Goal: Contribute content: Contribute content

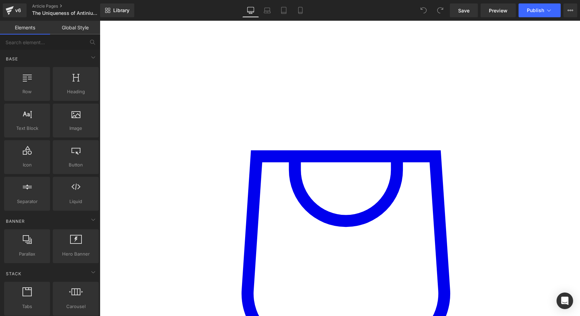
scroll to position [1140, 0]
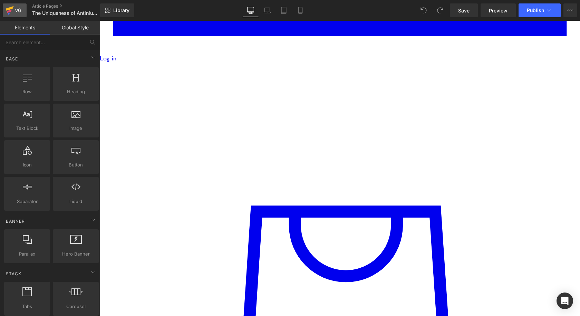
click at [21, 9] on div "v6" at bounding box center [18, 10] width 9 height 9
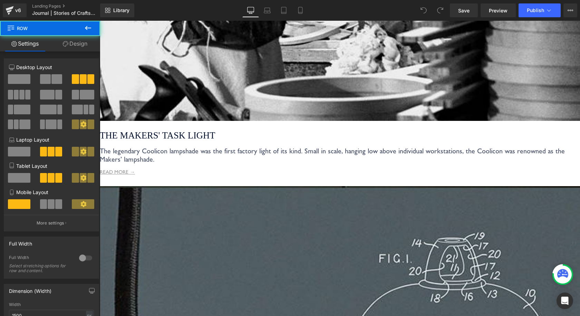
drag, startPoint x: 316, startPoint y: 111, endPoint x: 354, endPoint y: 33, distance: 87.0
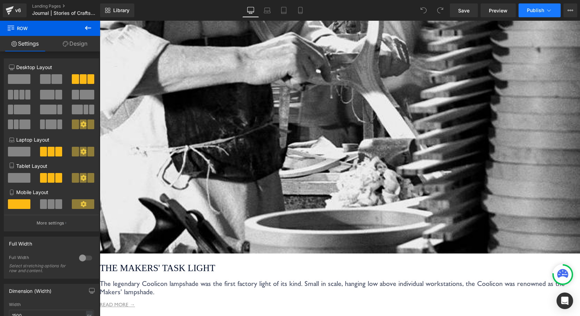
click at [551, 8] on icon at bounding box center [549, 10] width 7 height 7
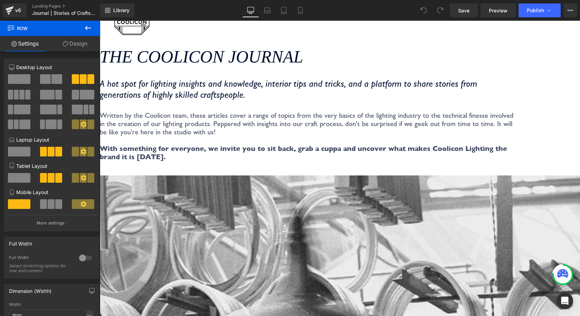
scroll to position [0, 0]
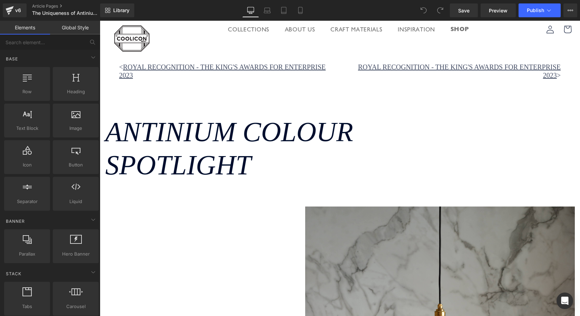
click at [551, 8] on icon at bounding box center [549, 10] width 7 height 7
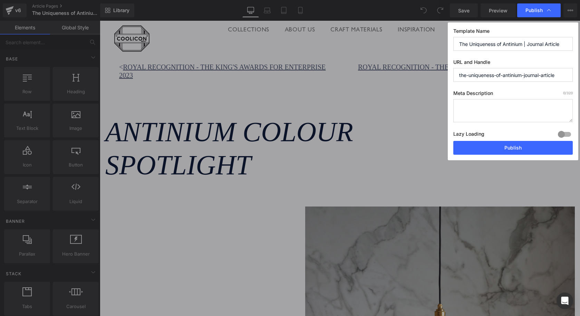
click at [513, 74] on input "the-uniqueness-of-antinium-journal-article" at bounding box center [514, 75] width 120 height 14
click at [554, 8] on div "Publish" at bounding box center [540, 10] width 44 height 14
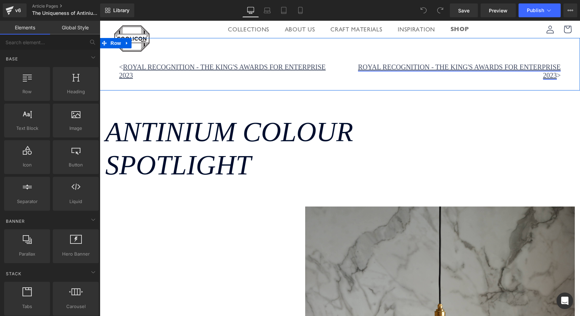
drag, startPoint x: 360, startPoint y: 68, endPoint x: 368, endPoint y: 66, distance: 8.1
click at [360, 68] on link "Royal Recognition - The King's Awards for Enterprise 2023" at bounding box center [459, 71] width 203 height 16
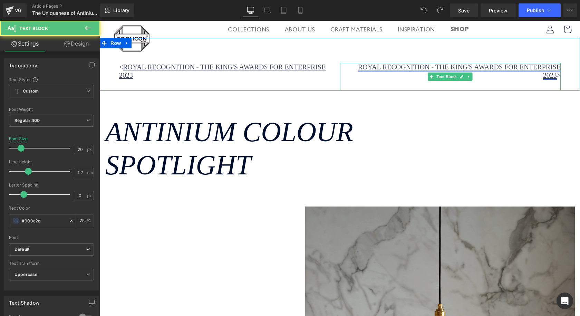
click at [426, 69] on link "Royal Recognition - The King's Awards for Enterprise 2023" at bounding box center [459, 71] width 203 height 16
click at [430, 67] on link "Royal Recognition - The King's Awards for Enterprise 2023" at bounding box center [459, 71] width 203 height 16
click at [467, 65] on link "Royal Recognition - The King's Awards for Enterprise 2023" at bounding box center [459, 71] width 203 height 16
click at [543, 78] on link "Royal Recognition - The King's Awards for Enterprise 2023" at bounding box center [459, 71] width 203 height 16
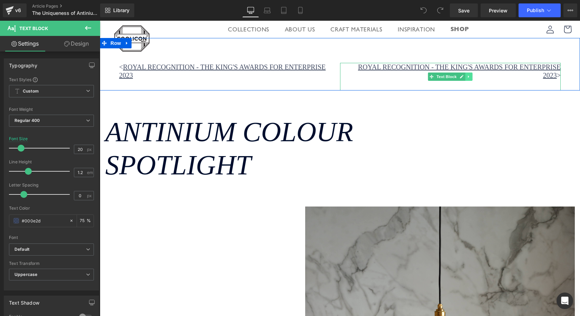
click at [468, 77] on icon at bounding box center [468, 77] width 1 height 2
click at [449, 76] on icon at bounding box center [451, 77] width 4 height 4
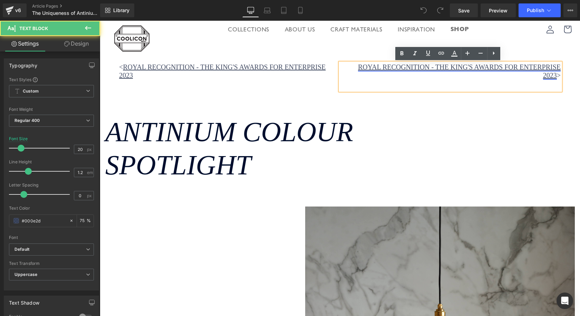
click at [432, 69] on link "Royal Recognition - The King's Awards for Enterprise 2023" at bounding box center [459, 71] width 203 height 16
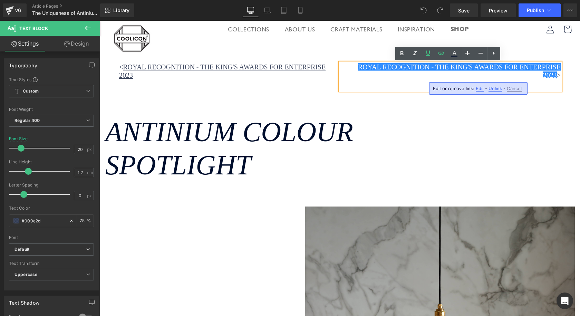
drag, startPoint x: 427, startPoint y: 67, endPoint x: 559, endPoint y: 65, distance: 132.0
click at [559, 65] on div "Royal Recognition - The King's Awards for Enterprise 2023 >" at bounding box center [450, 77] width 221 height 28
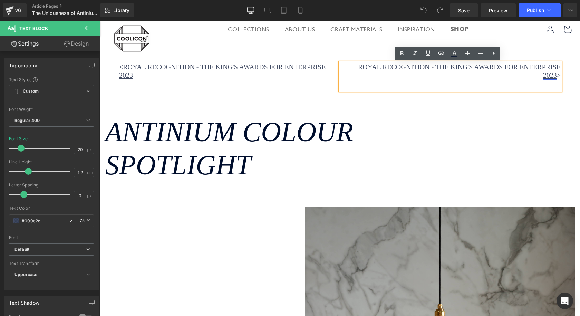
click at [519, 69] on link "Royal Recognition - The King's Awards for Enterprise 2023" at bounding box center [459, 71] width 203 height 16
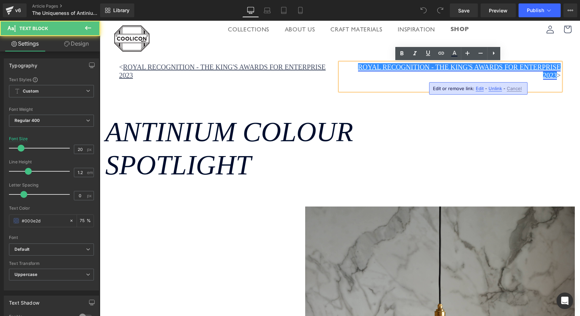
click at [424, 70] on link "Royal Recognition - The King's Awards for Enterprise 2023" at bounding box center [459, 71] width 203 height 16
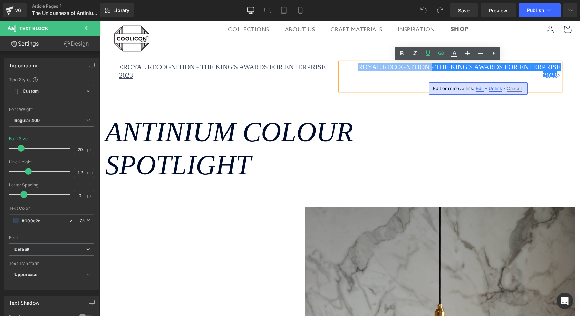
drag, startPoint x: 426, startPoint y: 67, endPoint x: 341, endPoint y: 64, distance: 85.0
click at [340, 64] on p "Royal Recognition - The King's Awards for Enterprise 2023 >" at bounding box center [450, 71] width 221 height 17
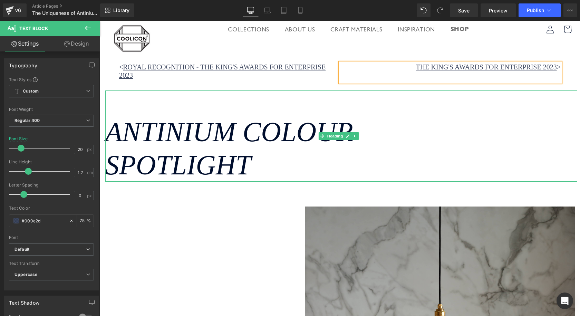
click at [523, 101] on div "Antinium Colour Spotlight" at bounding box center [341, 136] width 472 height 91
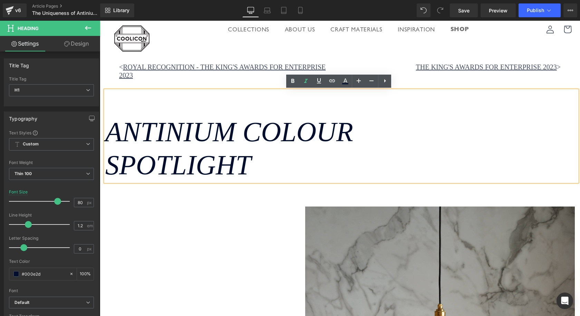
click at [334, 71] on p "< Royal Recognition - The King's Awards for Enterprise 2023" at bounding box center [229, 71] width 221 height 17
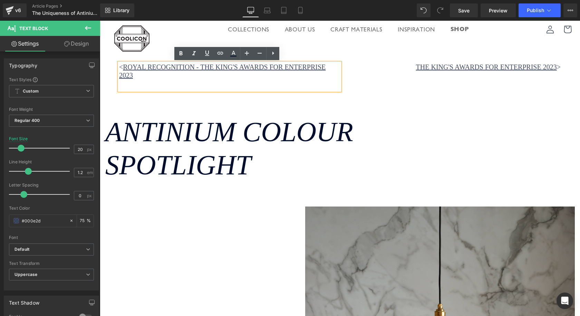
click at [349, 140] on link at bounding box center [348, 136] width 7 height 8
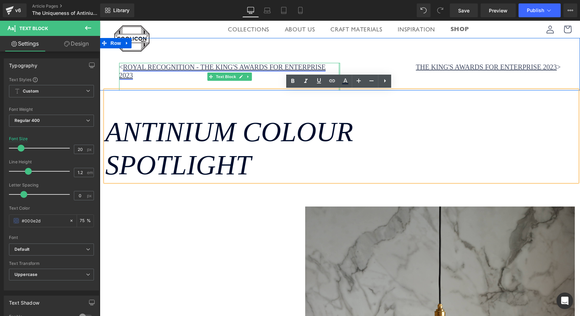
click at [326, 67] on link "Royal Recognition - The King's Awards for Enterprise 2023" at bounding box center [222, 71] width 207 height 16
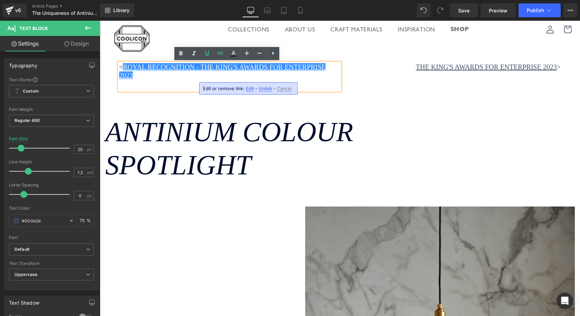
click at [274, 59] on link at bounding box center [272, 53] width 13 height 13
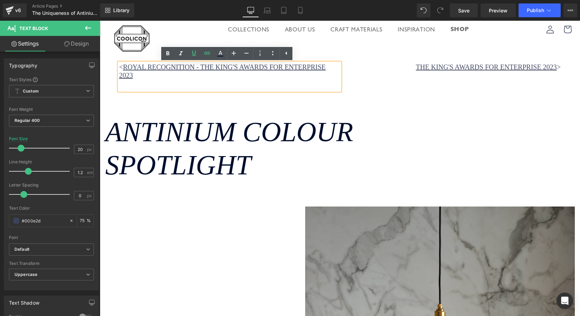
click at [331, 94] on div "Antinium Colour Spotlight" at bounding box center [341, 136] width 472 height 91
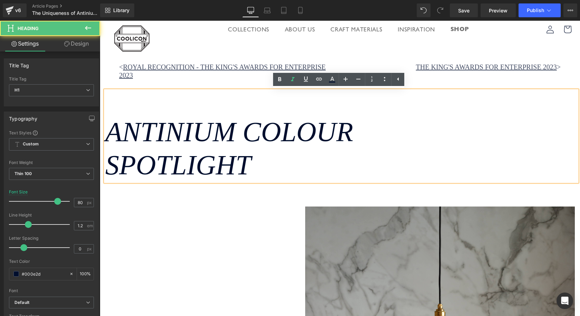
click at [392, 70] on p "The King's Awards for Enterprise 2023 >" at bounding box center [450, 67] width 221 height 8
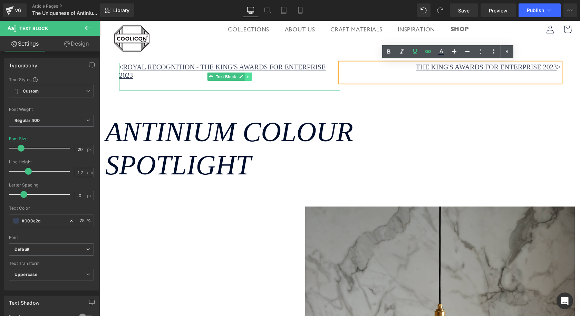
click at [247, 78] on icon at bounding box center [248, 77] width 4 height 4
click at [250, 77] on icon at bounding box center [252, 77] width 4 height 4
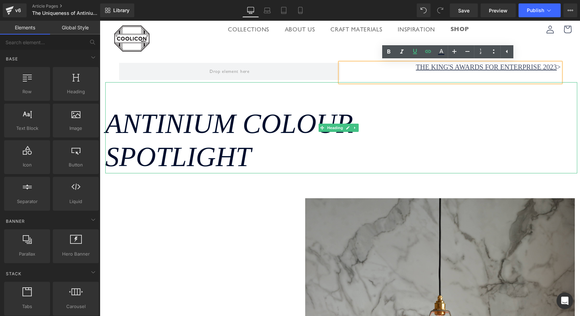
click at [428, 133] on h1 "Antinium Colour Spotlight" at bounding box center [341, 140] width 472 height 66
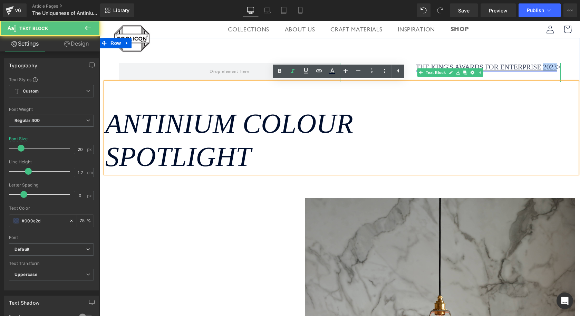
drag, startPoint x: 538, startPoint y: 65, endPoint x: 552, endPoint y: 65, distance: 13.8
click at [552, 65] on link "The King's Awards for Enterprise 2023" at bounding box center [486, 67] width 141 height 8
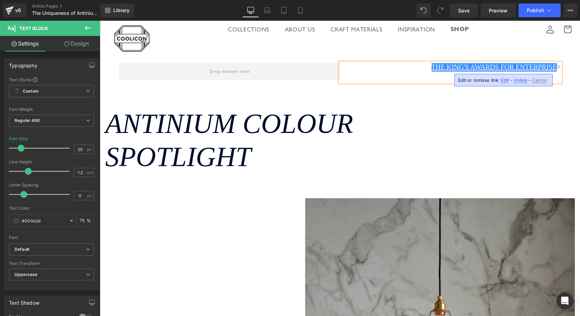
click at [549, 68] on link "The King's Awards for Enterprise" at bounding box center [494, 67] width 125 height 8
click at [530, 140] on h1 "Antinium Colour Spotlight" at bounding box center [341, 140] width 472 height 66
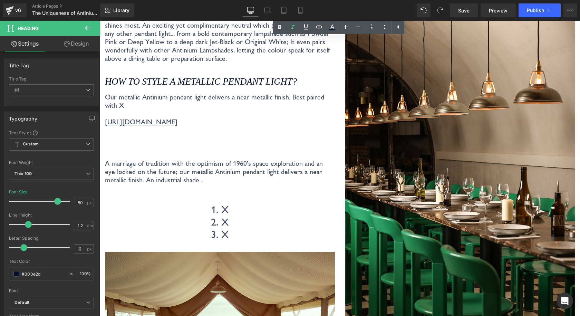
scroll to position [967, 0]
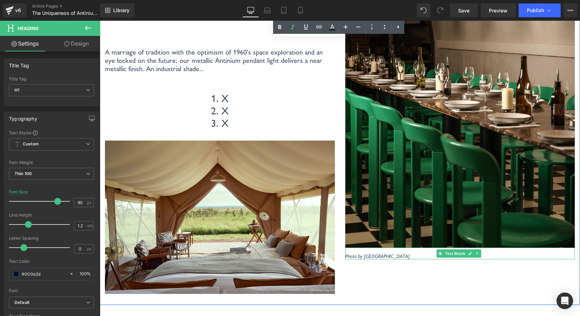
click at [362, 254] on icon "Photo by [GEOGRAPHIC_DATA]" at bounding box center [377, 256] width 65 height 6
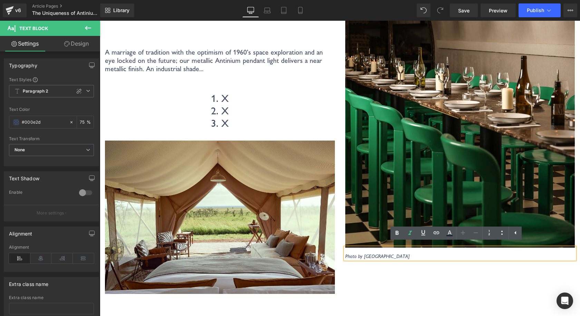
drag, startPoint x: 361, startPoint y: 253, endPoint x: 423, endPoint y: 252, distance: 61.8
click at [423, 253] on p "Photo by [GEOGRAPHIC_DATA]" at bounding box center [460, 256] width 230 height 6
click at [413, 277] on div "Image Photo by Gladstone Pottery Museum Text Block" at bounding box center [460, 81] width 240 height 426
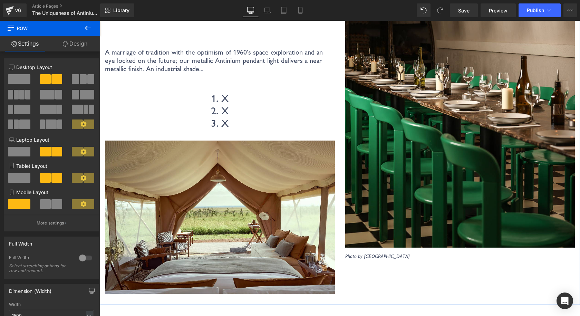
click at [308, 130] on p "1. X 2. X 3. X" at bounding box center [220, 110] width 230 height 37
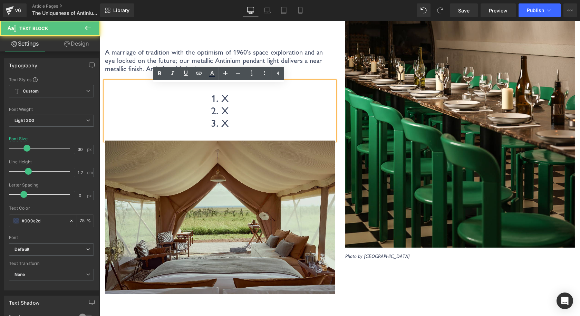
click at [262, 163] on img at bounding box center [220, 217] width 230 height 153
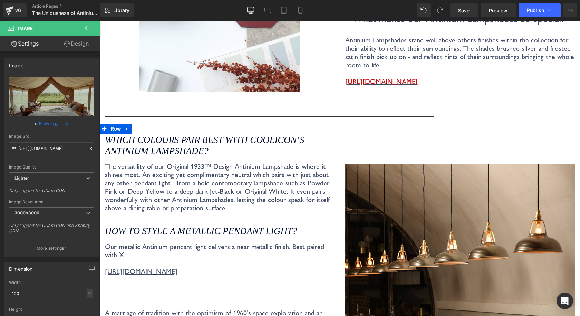
scroll to position [691, 0]
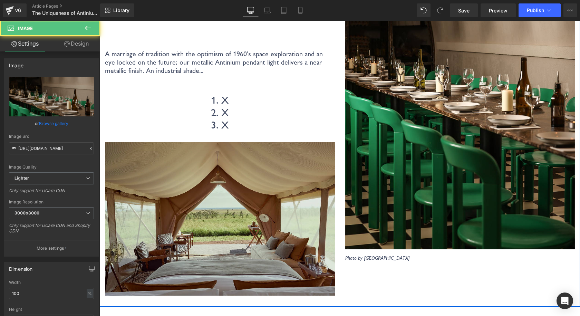
scroll to position [967, 0]
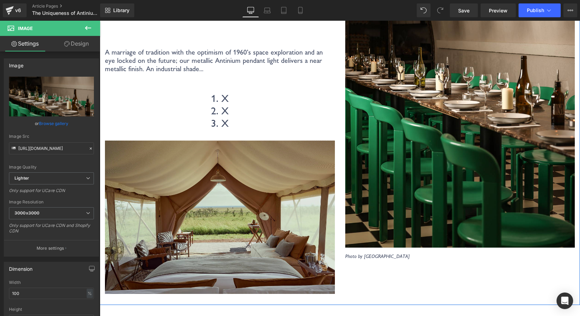
click at [308, 168] on img at bounding box center [220, 217] width 230 height 153
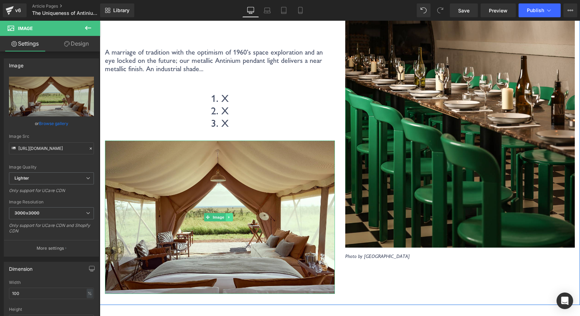
click at [229, 219] on icon at bounding box center [230, 217] width 4 height 4
click at [234, 219] on icon at bounding box center [233, 218] width 4 height 4
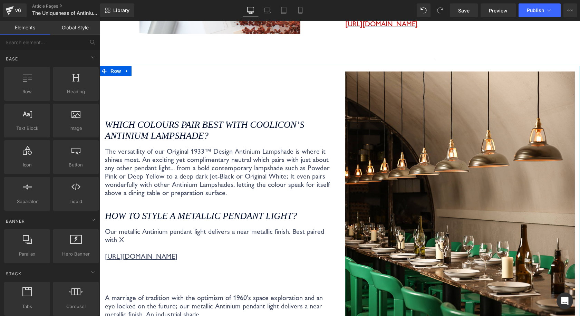
scroll to position [691, 0]
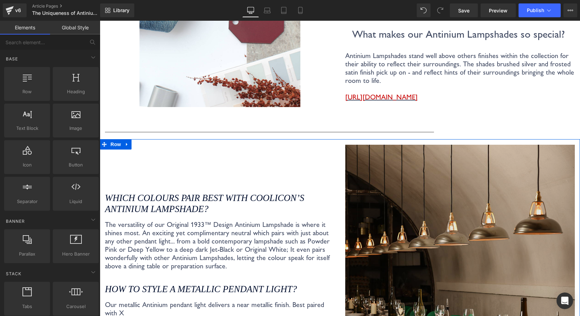
click at [376, 200] on img at bounding box center [460, 317] width 230 height 345
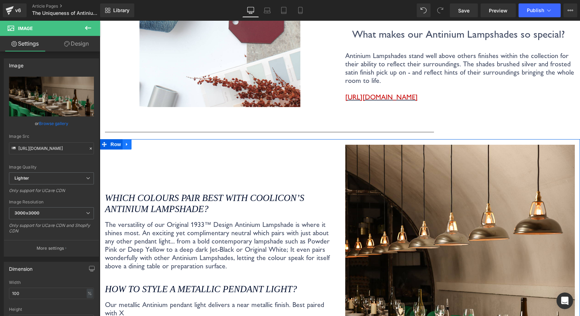
click at [125, 142] on icon at bounding box center [127, 144] width 5 height 5
click at [138, 142] on icon at bounding box center [136, 144] width 5 height 5
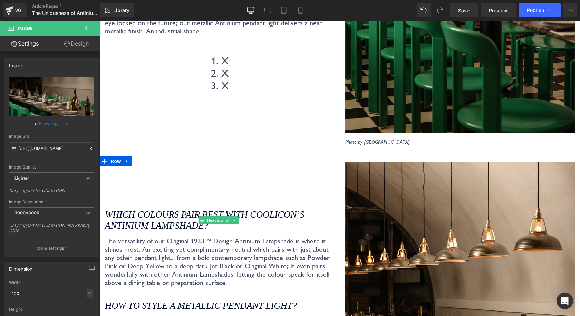
scroll to position [905, 0]
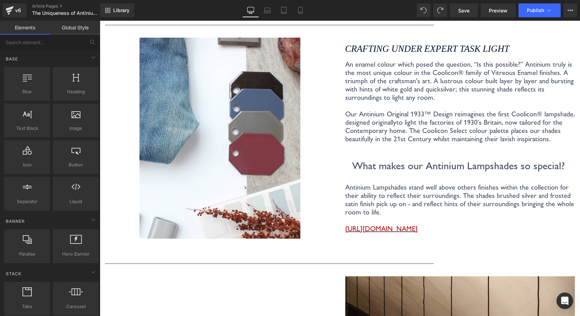
click at [312, 113] on div at bounding box center [220, 138] width 230 height 201
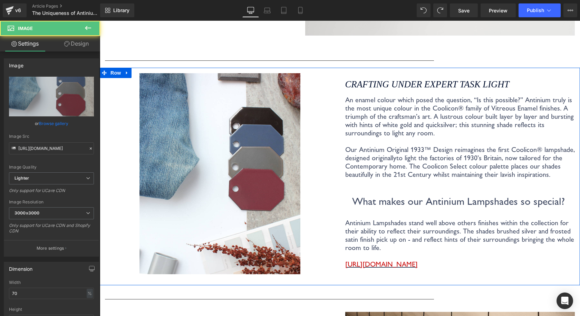
scroll to position [490, 0]
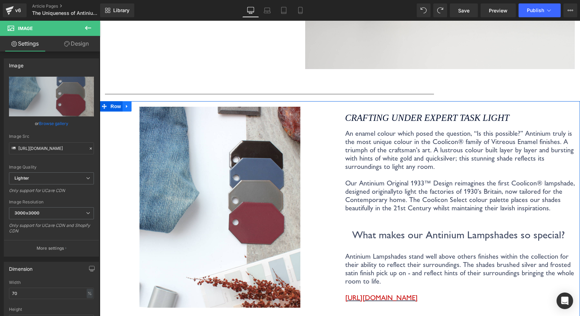
click at [123, 102] on link at bounding box center [127, 106] width 9 height 10
click at [135, 104] on icon at bounding box center [136, 106] width 5 height 5
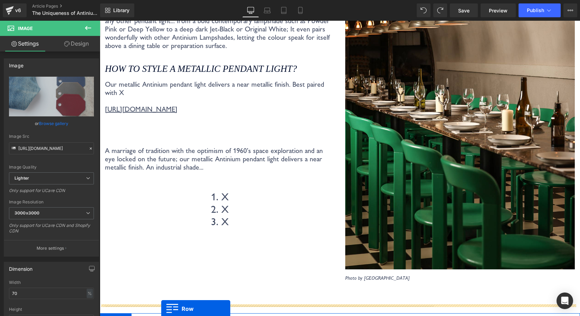
scroll to position [963, 0]
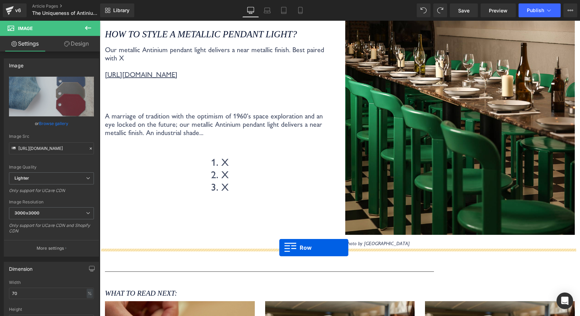
drag, startPoint x: 104, startPoint y: 55, endPoint x: 279, endPoint y: 248, distance: 260.4
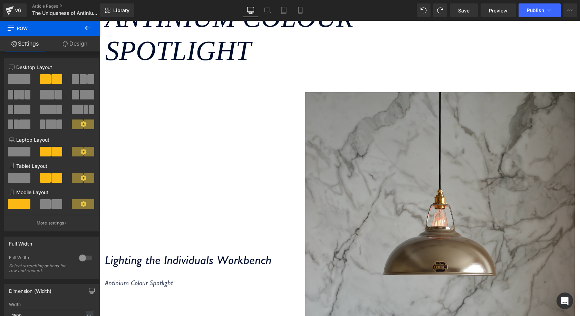
scroll to position [220, 0]
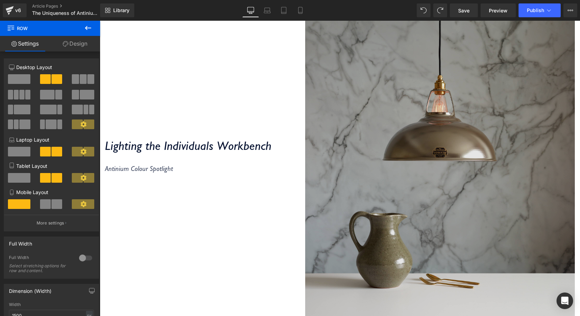
click at [472, 133] on img at bounding box center [440, 158] width 270 height 361
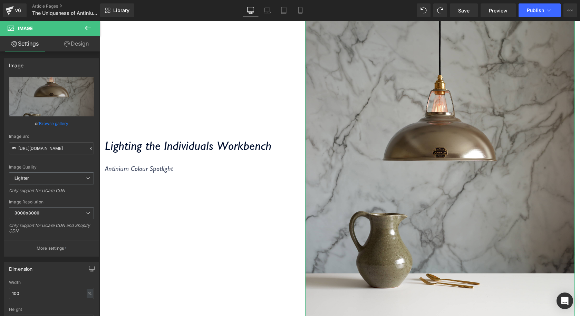
click at [74, 43] on link "Design" at bounding box center [76, 44] width 50 height 16
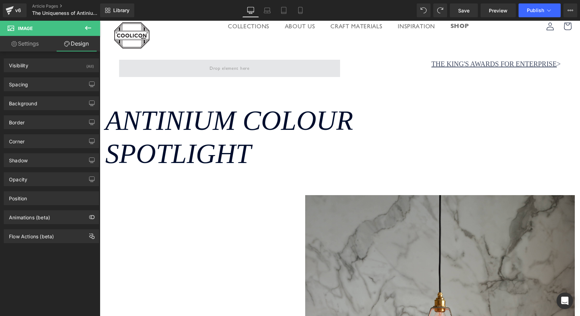
scroll to position [0, 0]
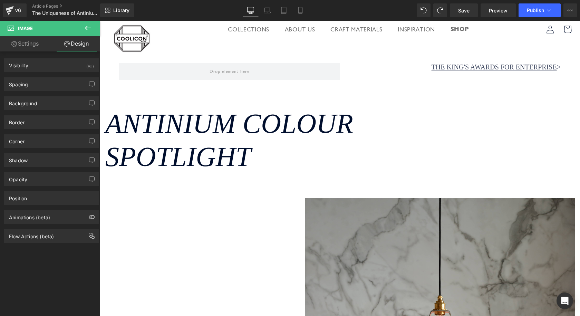
click at [86, 27] on icon at bounding box center [88, 28] width 6 height 4
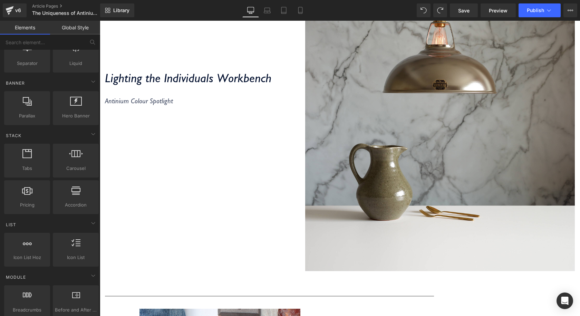
scroll to position [242, 0]
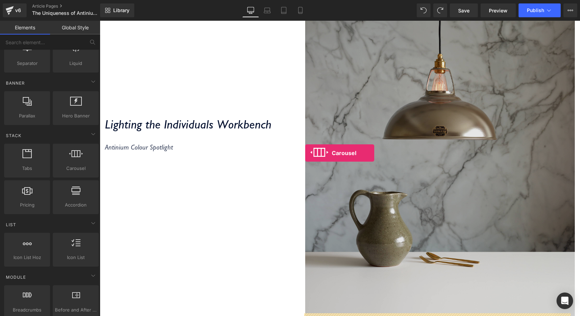
drag, startPoint x: 180, startPoint y: 146, endPoint x: 305, endPoint y: 153, distance: 125.9
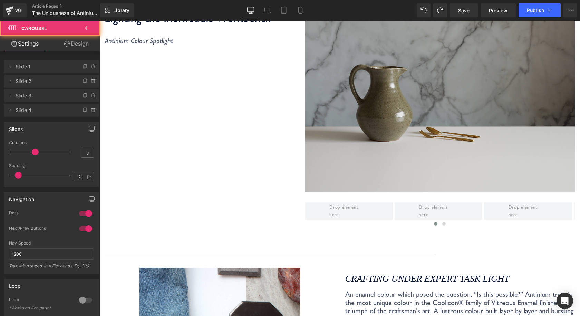
scroll to position [418, 0]
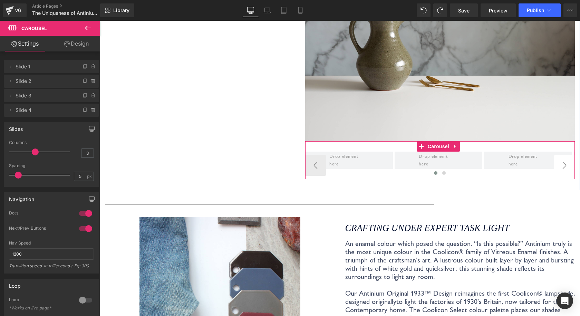
click at [554, 159] on button "›" at bounding box center [564, 165] width 21 height 21
click at [318, 169] on div at bounding box center [440, 174] width 270 height 11
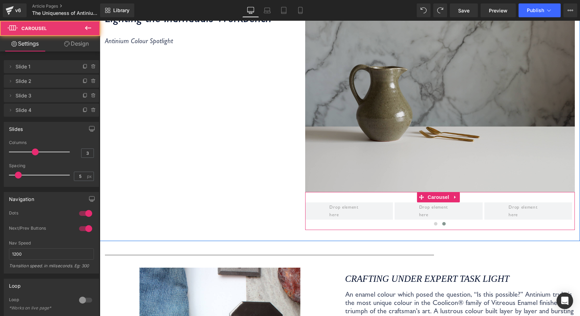
scroll to position [280, 0]
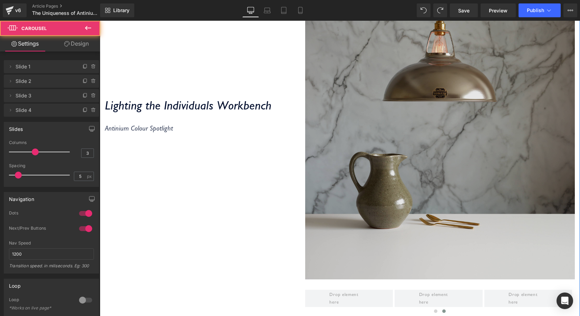
click at [393, 165] on img at bounding box center [440, 98] width 270 height 361
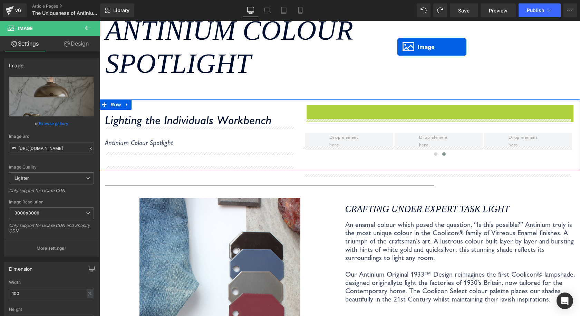
scroll to position [52, 0]
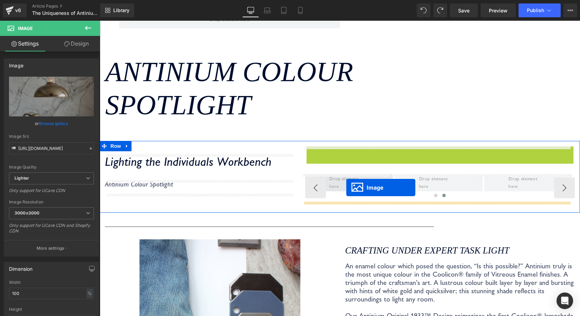
drag, startPoint x: 425, startPoint y: 96, endPoint x: 347, endPoint y: 188, distance: 120.3
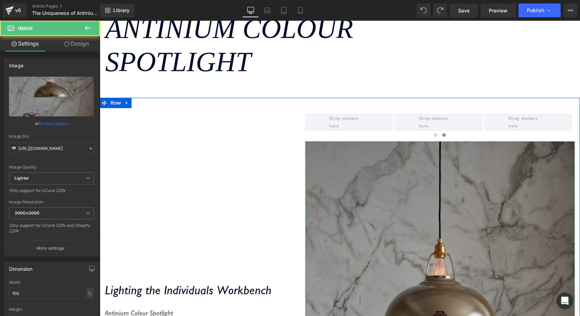
scroll to position [155, 0]
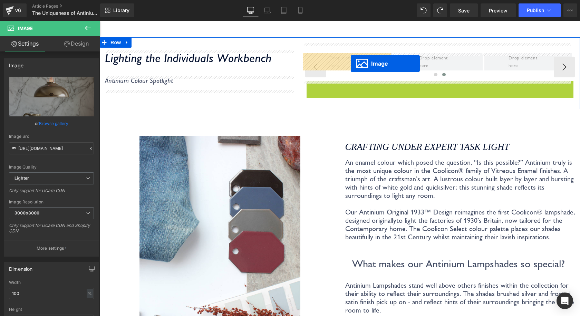
drag, startPoint x: 426, startPoint y: 258, endPoint x: 351, endPoint y: 64, distance: 208.3
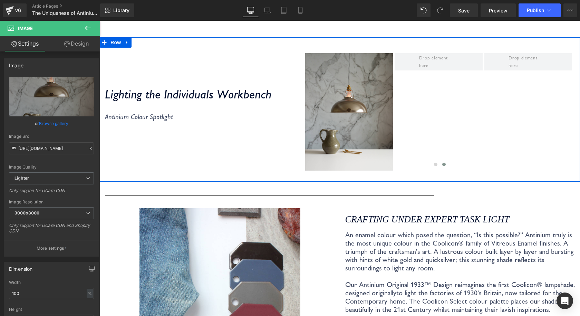
click at [281, 66] on div "Lighting the Individuals Workbench Heading Antinium Colour Spotlight Text Block" at bounding box center [200, 107] width 200 height 128
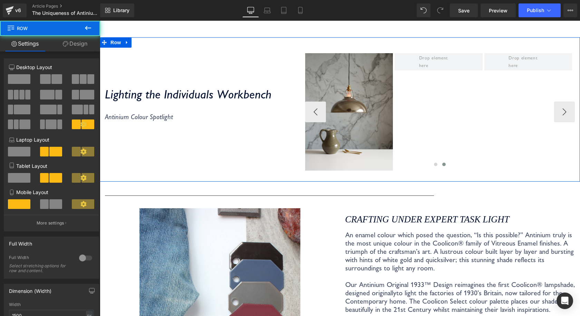
click at [434, 97] on div "Image" at bounding box center [395, 111] width 359 height 117
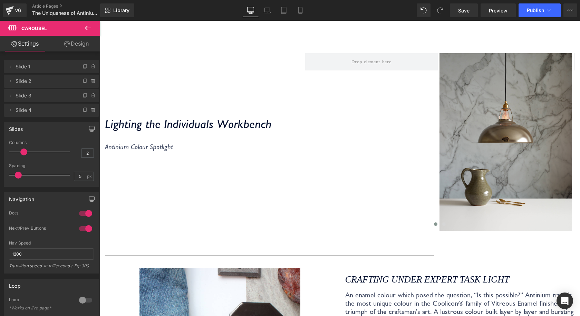
type input "1"
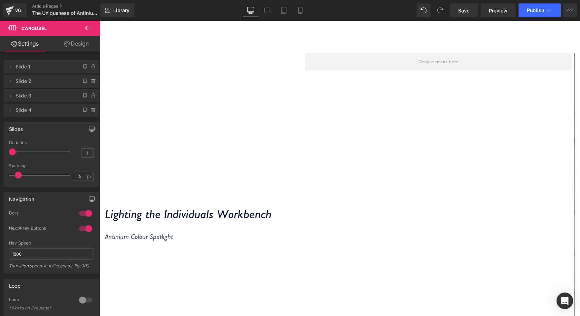
drag, startPoint x: 32, startPoint y: 151, endPoint x: 10, endPoint y: 151, distance: 22.5
click at [10, 151] on span at bounding box center [12, 152] width 7 height 7
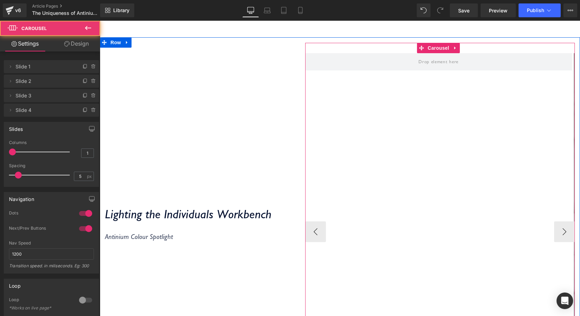
drag, startPoint x: 452, startPoint y: 137, endPoint x: 434, endPoint y: 136, distance: 18.0
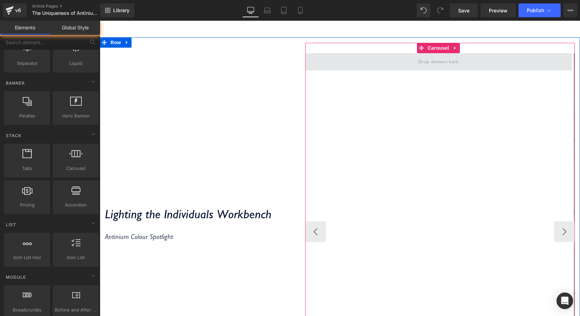
click at [420, 59] on span at bounding box center [438, 61] width 45 height 11
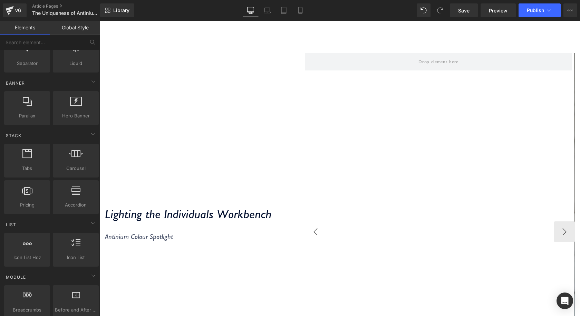
click at [313, 229] on button "‹" at bounding box center [315, 231] width 21 height 21
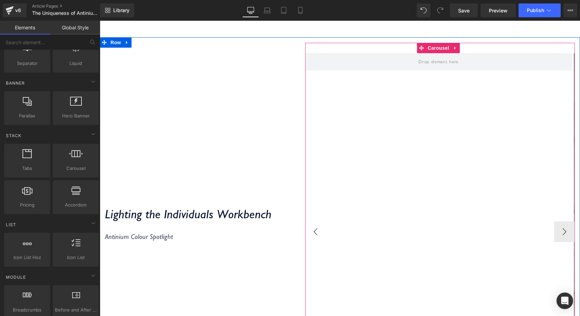
click at [313, 229] on button "‹" at bounding box center [315, 231] width 21 height 21
click at [554, 231] on button "›" at bounding box center [564, 231] width 21 height 21
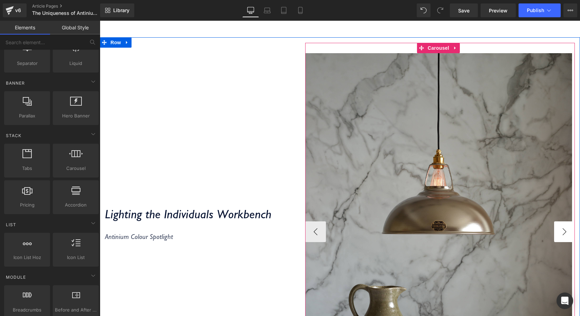
click at [555, 231] on button "›" at bounding box center [564, 231] width 21 height 21
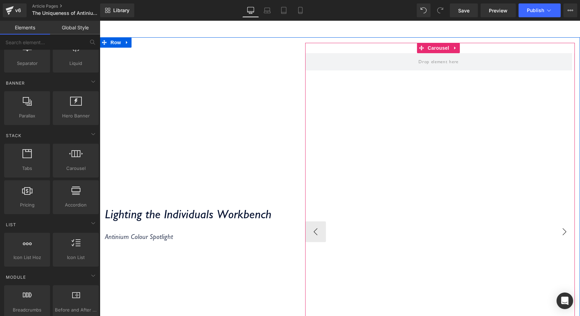
click at [555, 231] on button "›" at bounding box center [564, 231] width 21 height 21
click at [311, 231] on button "‹" at bounding box center [315, 231] width 21 height 21
click at [310, 232] on button "‹" at bounding box center [315, 231] width 21 height 21
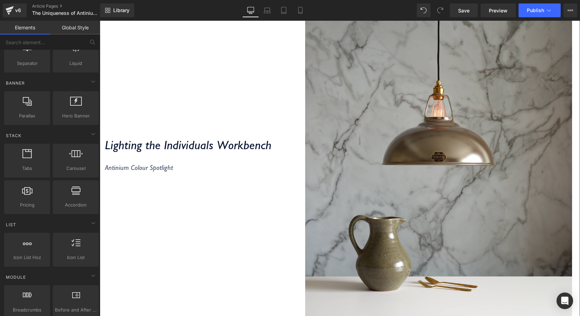
click at [184, 107] on div "Lighting the Individuals Workbench Heading Antinium Colour Spotlight Text Block" at bounding box center [200, 158] width 200 height 368
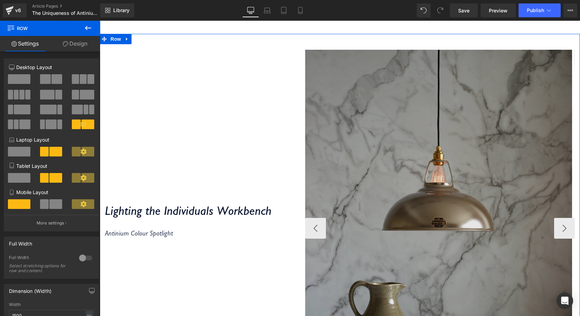
scroll to position [225, 0]
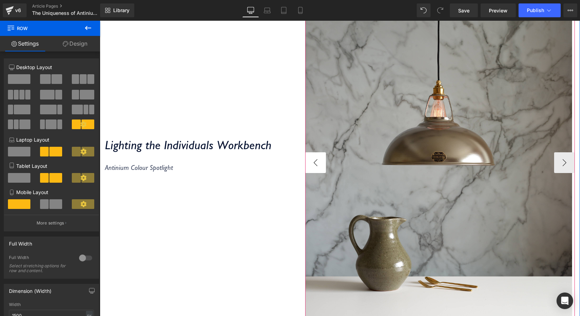
click at [313, 161] on button "‹" at bounding box center [315, 162] width 21 height 21
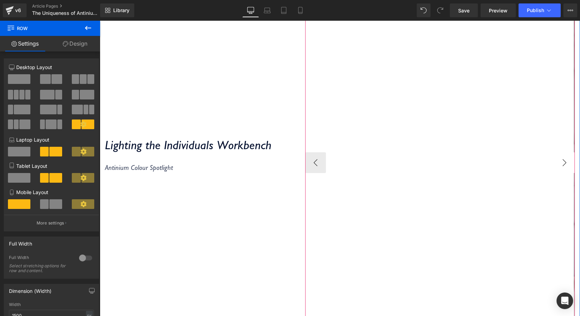
click at [556, 161] on button "›" at bounding box center [564, 162] width 21 height 21
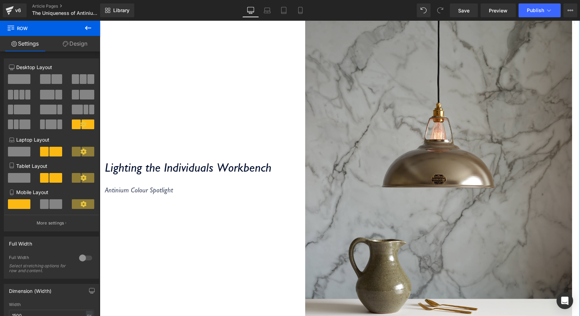
scroll to position [190, 0]
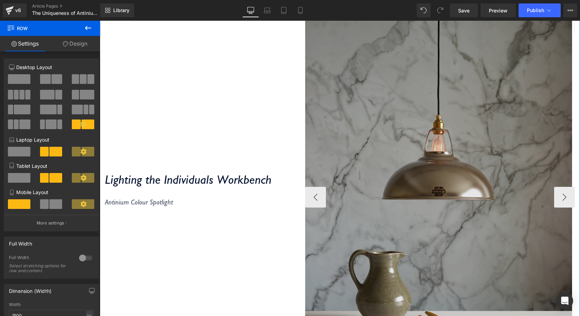
click at [396, 87] on img at bounding box center [438, 197] width 267 height 357
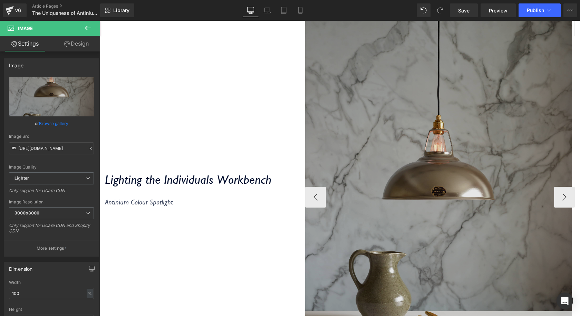
click at [436, 77] on img at bounding box center [438, 197] width 267 height 357
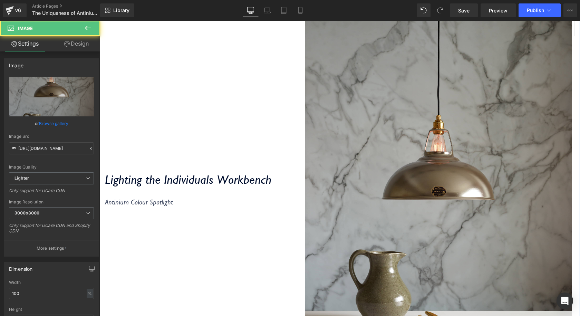
click at [229, 75] on div "Lighting the Individuals Workbench Heading Antinium Colour Spotlight Text Block" at bounding box center [200, 192] width 200 height 368
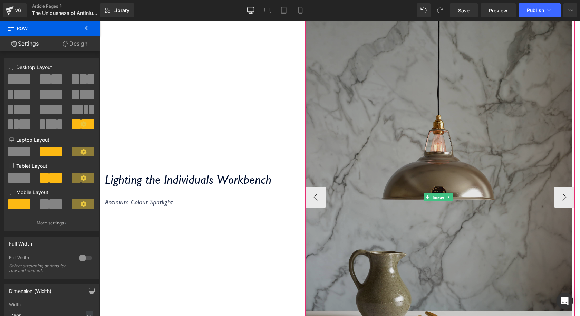
click at [385, 72] on img at bounding box center [438, 197] width 267 height 357
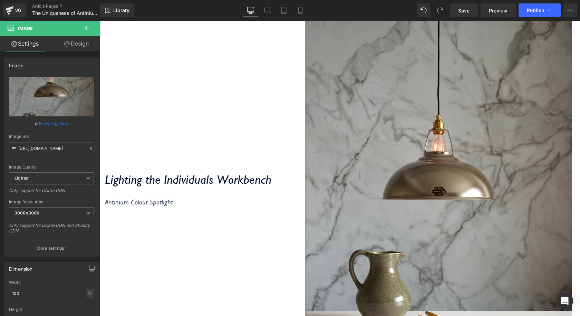
drag, startPoint x: 87, startPoint y: 45, endPoint x: 77, endPoint y: 51, distance: 11.4
click at [87, 45] on link "Design" at bounding box center [76, 44] width 50 height 16
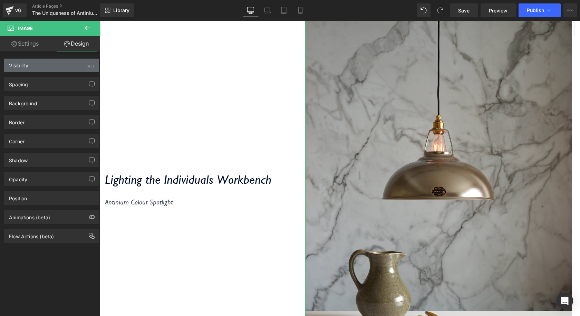
click at [56, 64] on div "Visibility (All)" at bounding box center [51, 65] width 95 height 13
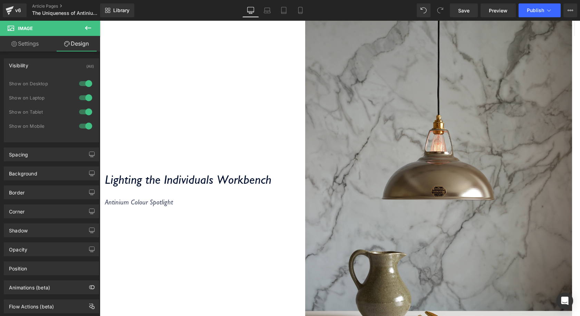
click at [72, 31] on span "Image" at bounding box center [41, 28] width 69 height 15
click at [81, 29] on button at bounding box center [88, 28] width 24 height 15
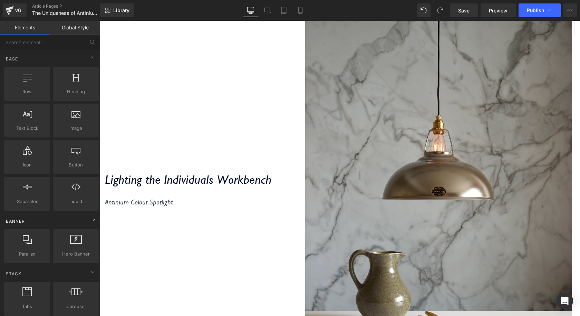
scroll to position [138, 0]
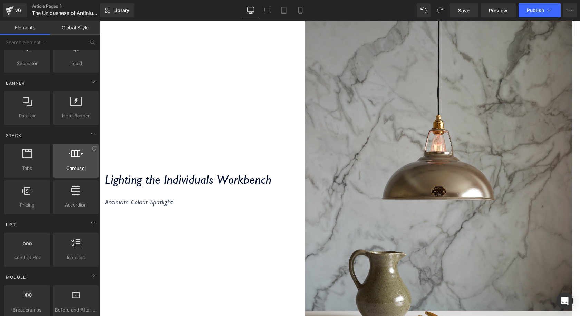
click at [60, 162] on div at bounding box center [76, 157] width 42 height 16
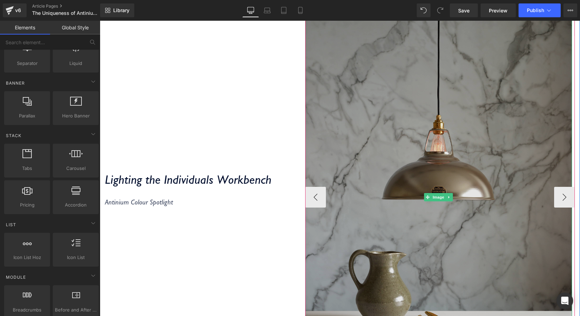
click at [391, 117] on img at bounding box center [438, 197] width 267 height 357
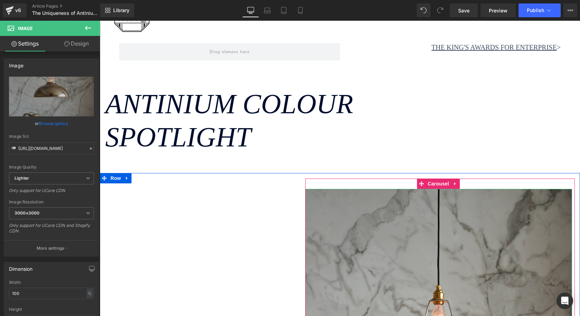
scroll to position [17, 0]
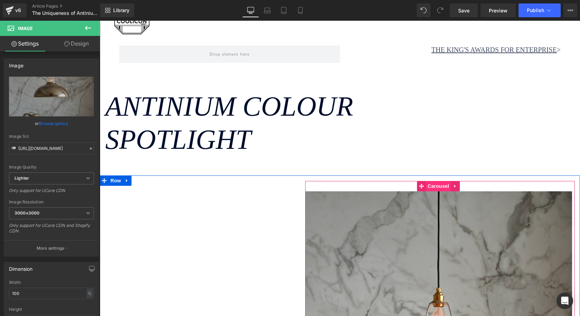
click at [437, 186] on span "Carousel" at bounding box center [438, 186] width 25 height 10
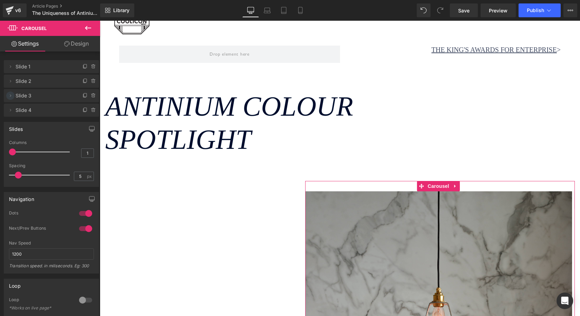
click at [13, 98] on span at bounding box center [10, 96] width 8 height 8
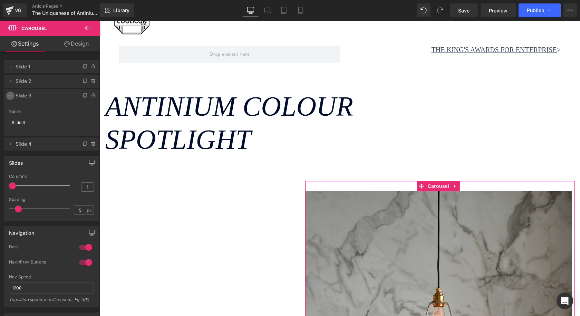
click at [11, 97] on icon at bounding box center [11, 96] width 6 height 6
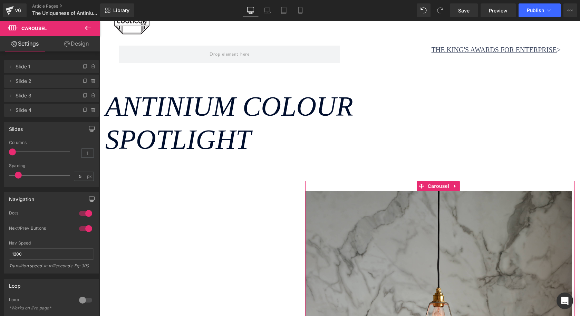
click at [18, 84] on span "Slide 2" at bounding box center [45, 81] width 58 height 13
click at [11, 79] on icon at bounding box center [11, 81] width 6 height 6
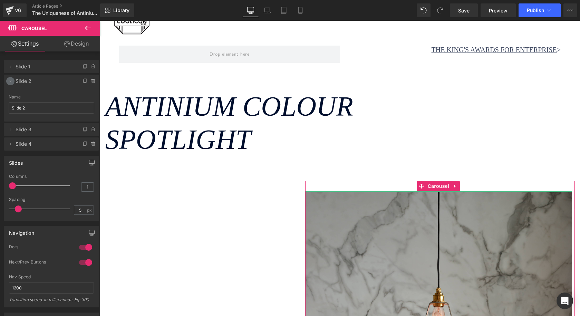
click at [12, 79] on icon at bounding box center [11, 81] width 6 height 6
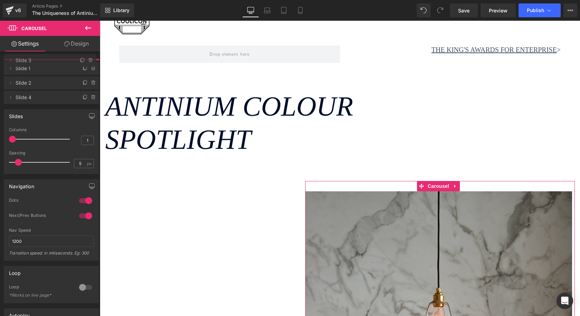
drag, startPoint x: 26, startPoint y: 96, endPoint x: 33, endPoint y: 63, distance: 33.2
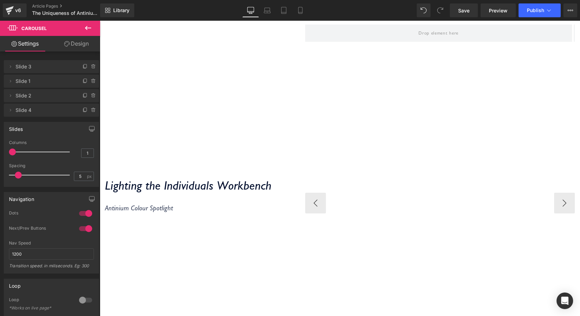
scroll to position [190, 0]
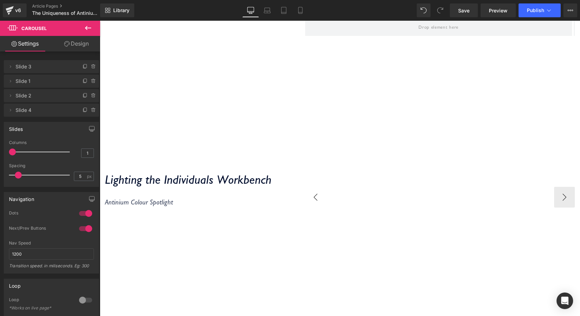
click at [310, 195] on button "‹" at bounding box center [315, 197] width 21 height 21
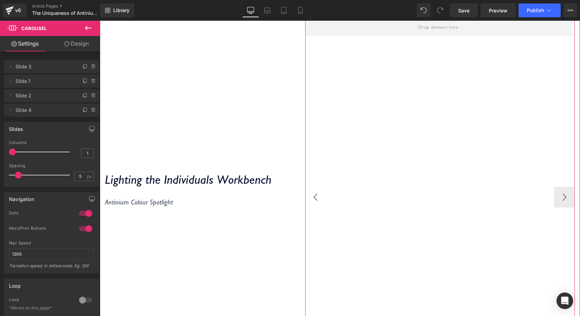
click at [313, 197] on button "‹" at bounding box center [315, 197] width 21 height 21
click at [560, 192] on button "›" at bounding box center [564, 197] width 21 height 21
click at [560, 193] on button "›" at bounding box center [564, 197] width 21 height 21
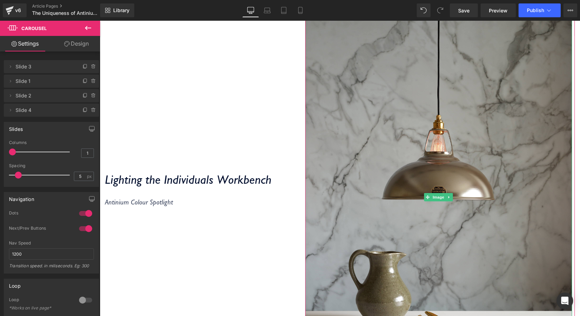
drag, startPoint x: 11, startPoint y: 66, endPoint x: 17, endPoint y: 90, distance: 24.9
click at [17, 59] on ul "Delete Cancel Slide 3 Slide 3 Name Slide 3 Delete Cancel Slide 1 Slide 1 Name S…" at bounding box center [51, 59] width 95 height 0
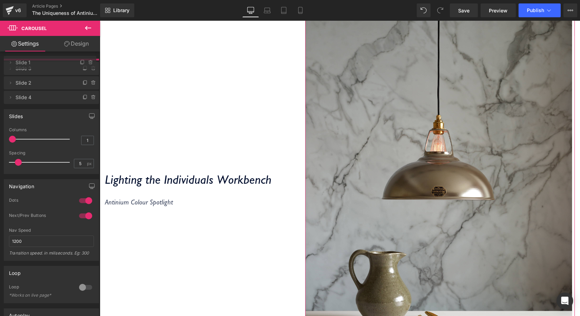
drag, startPoint x: 22, startPoint y: 82, endPoint x: 22, endPoint y: 63, distance: 19.0
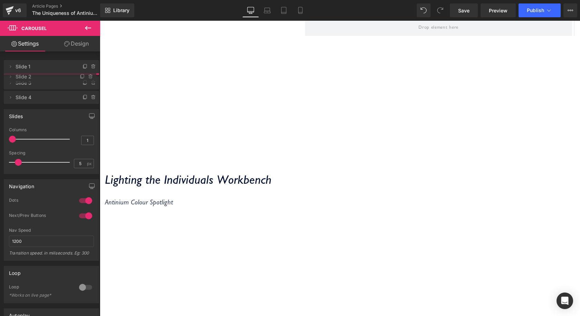
drag, startPoint x: 23, startPoint y: 93, endPoint x: 25, endPoint y: 74, distance: 19.1
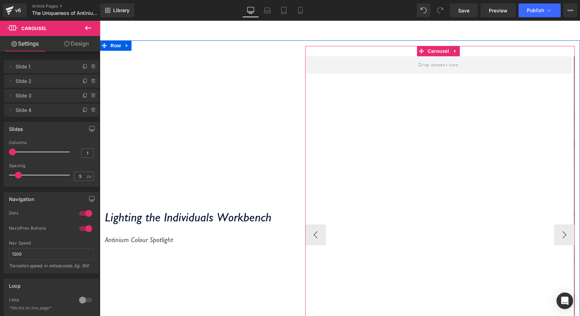
scroll to position [155, 0]
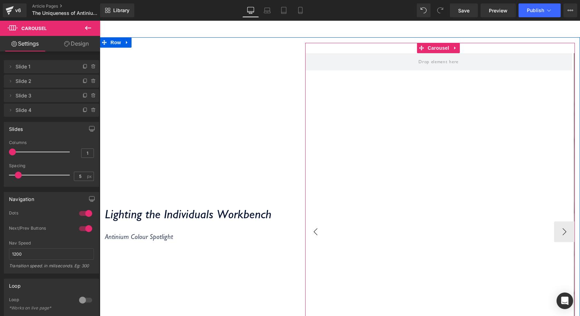
click at [317, 229] on button "‹" at bounding box center [315, 231] width 21 height 21
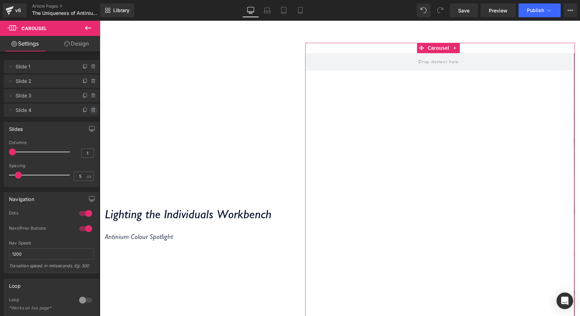
drag, startPoint x: 91, startPoint y: 109, endPoint x: 28, endPoint y: 116, distance: 62.9
click at [91, 109] on icon at bounding box center [94, 110] width 6 height 6
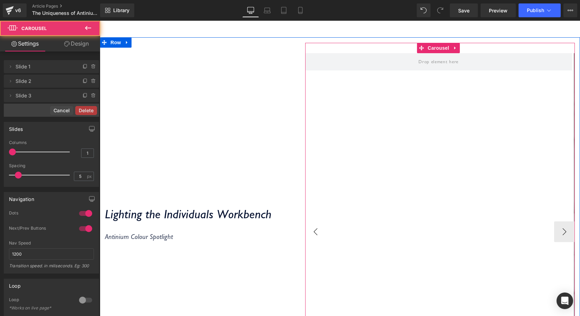
click at [309, 228] on button "‹" at bounding box center [315, 231] width 21 height 21
click at [309, 226] on button "‹" at bounding box center [315, 231] width 21 height 21
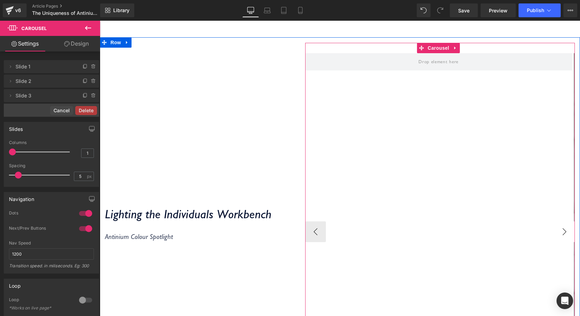
click at [566, 230] on button "›" at bounding box center [564, 231] width 21 height 21
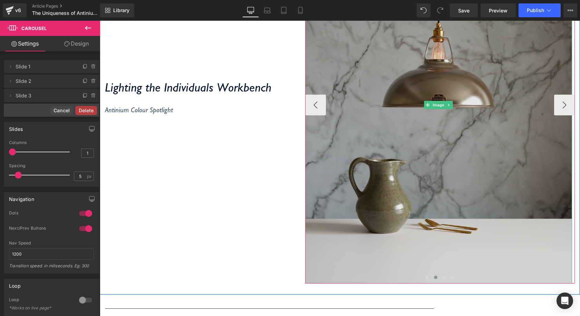
scroll to position [294, 0]
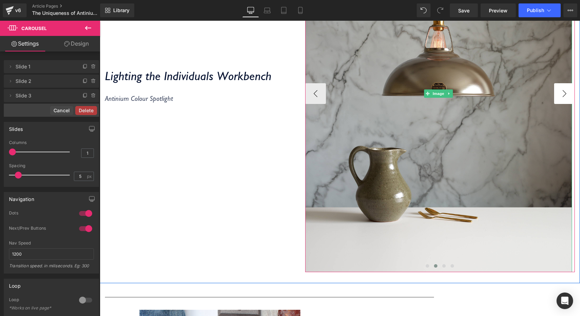
click at [554, 98] on button "›" at bounding box center [564, 93] width 21 height 21
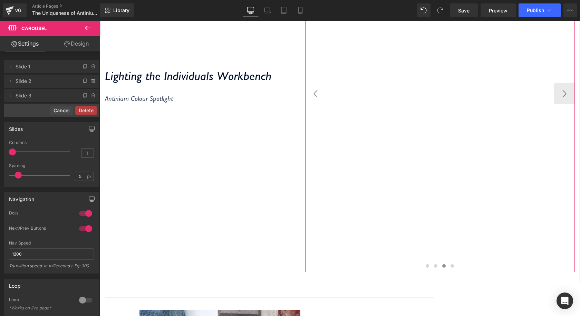
click at [312, 90] on button "‹" at bounding box center [315, 93] width 21 height 21
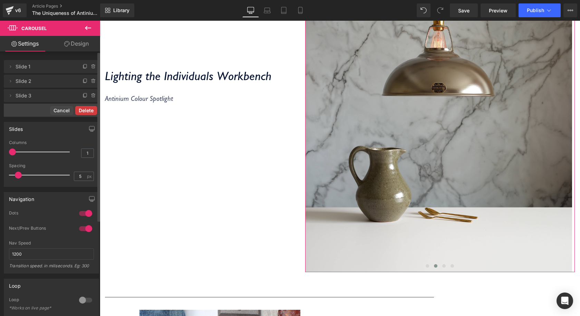
click at [83, 107] on button "Delete" at bounding box center [86, 110] width 22 height 9
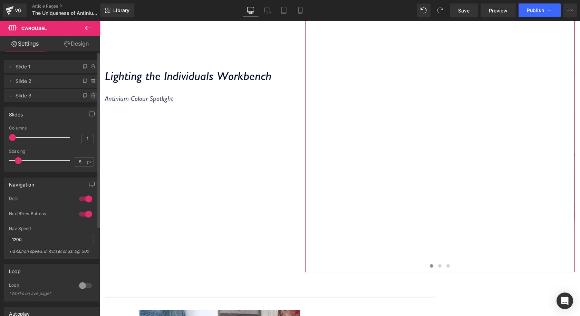
click at [91, 97] on icon at bounding box center [94, 96] width 6 height 6
click at [87, 96] on button "Delete" at bounding box center [86, 96] width 22 height 9
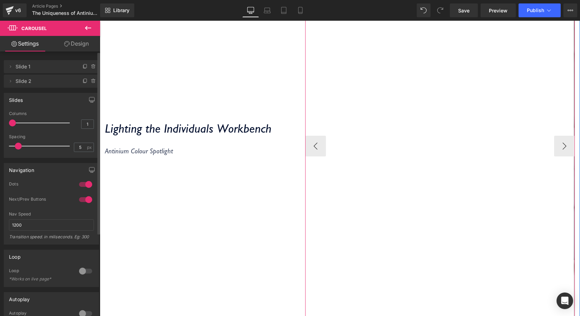
scroll to position [155, 0]
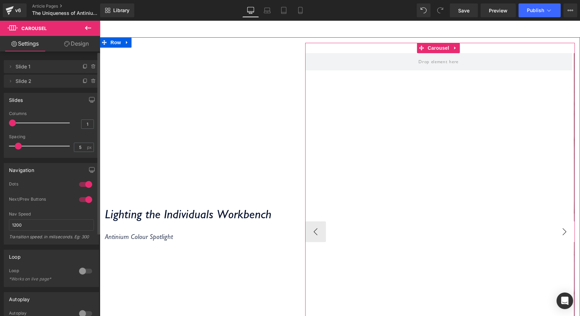
click at [555, 226] on button "›" at bounding box center [564, 231] width 21 height 21
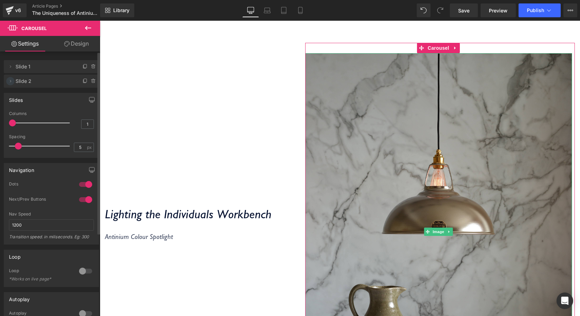
click at [11, 84] on icon at bounding box center [11, 81] width 6 height 6
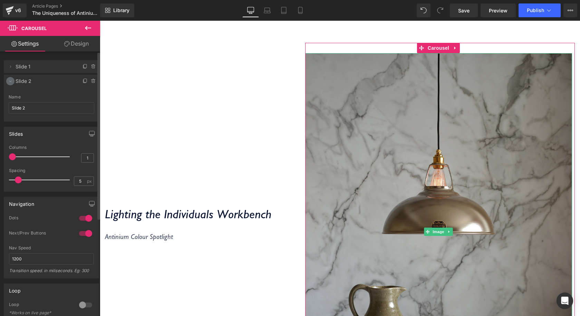
click at [13, 81] on icon at bounding box center [11, 81] width 6 height 6
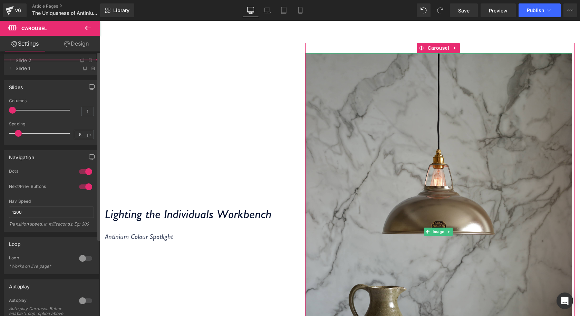
drag, startPoint x: 31, startPoint y: 76, endPoint x: 31, endPoint y: 59, distance: 16.3
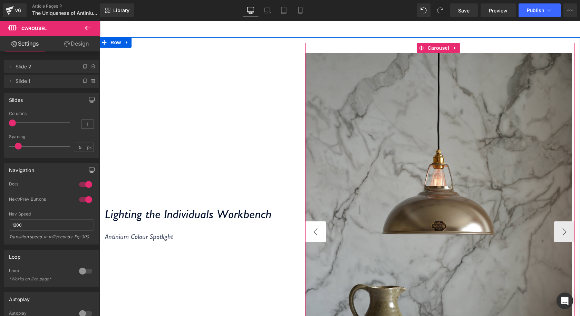
click at [312, 230] on button "‹" at bounding box center [315, 231] width 21 height 21
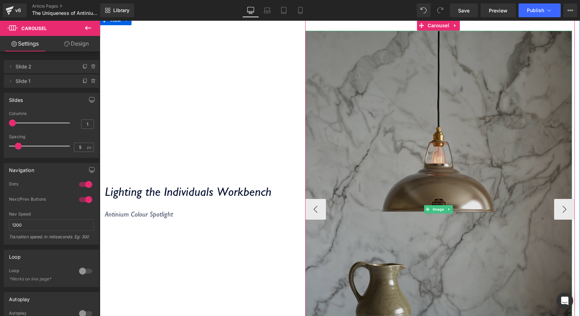
scroll to position [190, 0]
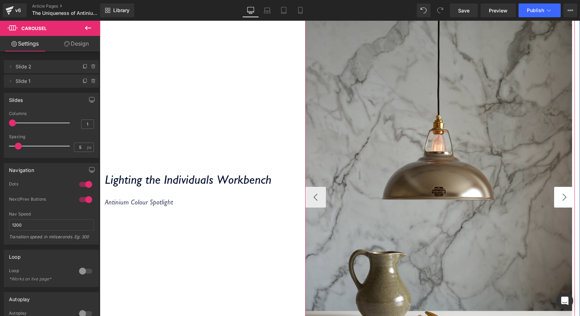
click at [561, 207] on button "›" at bounding box center [564, 197] width 21 height 21
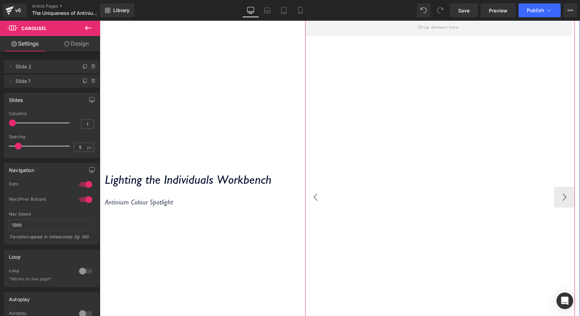
click at [306, 202] on button "‹" at bounding box center [315, 197] width 21 height 21
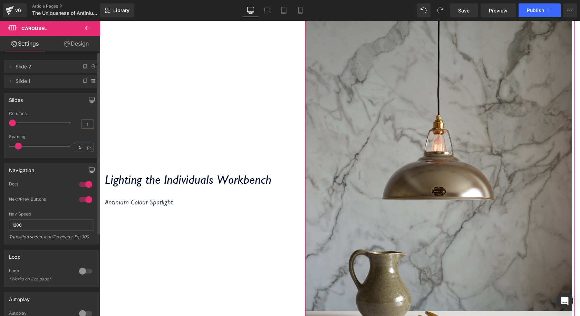
click at [27, 73] on span "Slide 2" at bounding box center [45, 66] width 58 height 13
click at [27, 67] on span "Slide 2" at bounding box center [45, 66] width 58 height 13
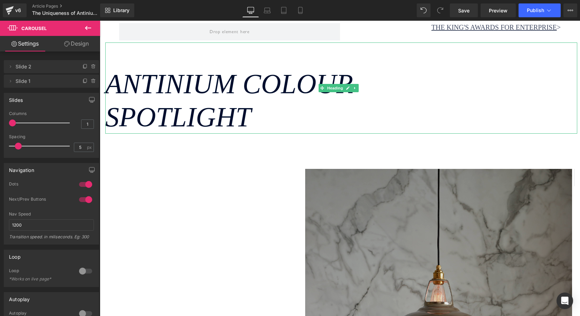
scroll to position [52, 0]
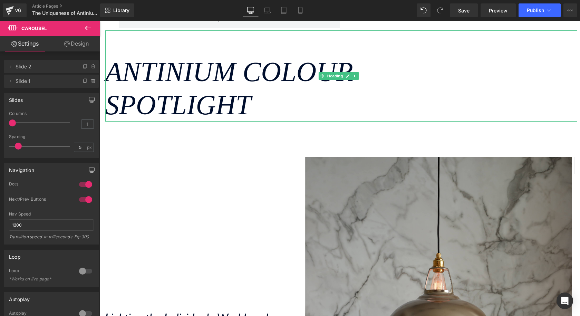
click at [245, 67] on icon "Antinium Colour Spotlight" at bounding box center [229, 89] width 248 height 64
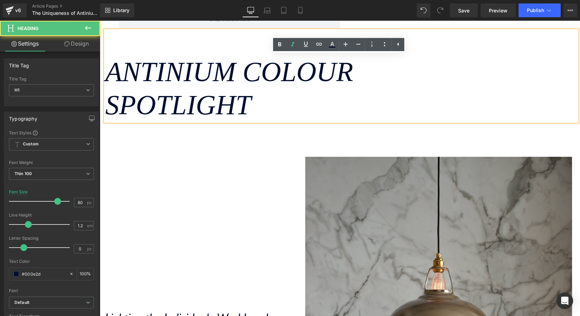
click at [252, 68] on icon "Antinium Colour Spotlight" at bounding box center [229, 89] width 248 height 64
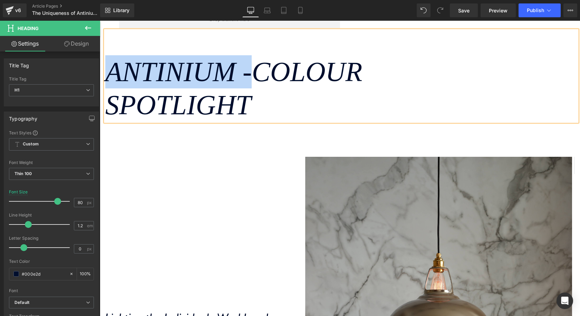
drag, startPoint x: 267, startPoint y: 72, endPoint x: 112, endPoint y: 75, distance: 154.5
click at [112, 75] on icon "Antinium -Colour Spotlight" at bounding box center [233, 89] width 257 height 64
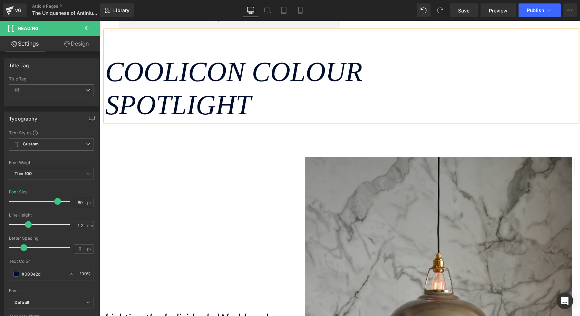
click at [273, 102] on h1 "Coolicon Colour Spotlight" at bounding box center [341, 88] width 472 height 66
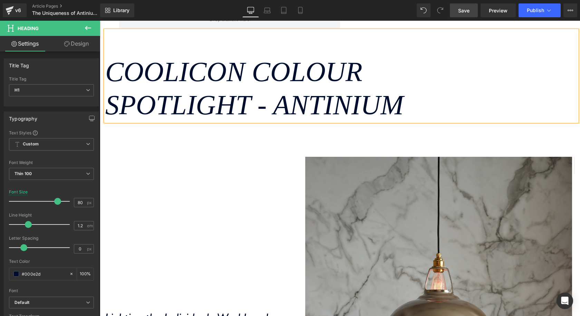
click at [469, 12] on span "Save" at bounding box center [463, 10] width 11 height 7
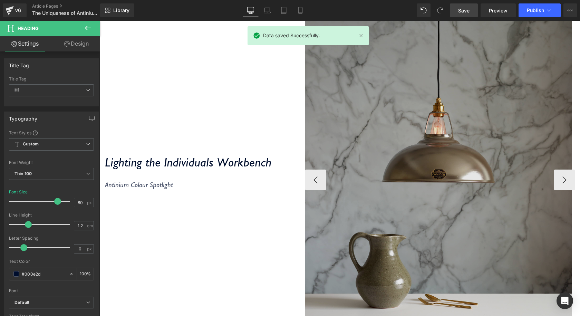
scroll to position [242, 0]
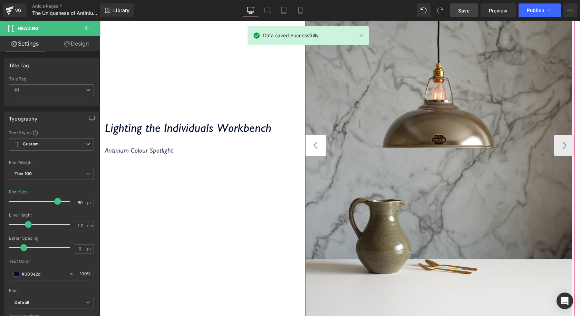
click at [320, 143] on button "‹" at bounding box center [315, 145] width 21 height 21
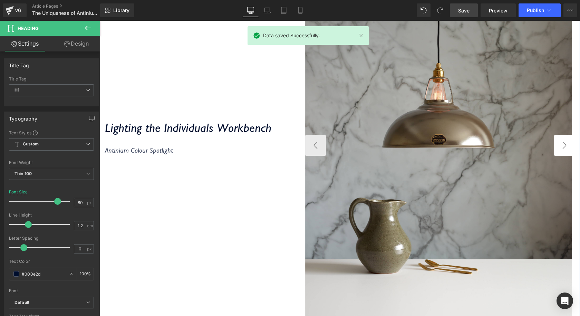
click at [568, 143] on button "›" at bounding box center [564, 145] width 21 height 21
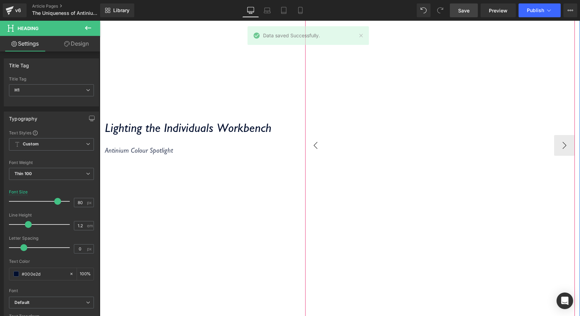
click at [320, 149] on button "‹" at bounding box center [315, 145] width 21 height 21
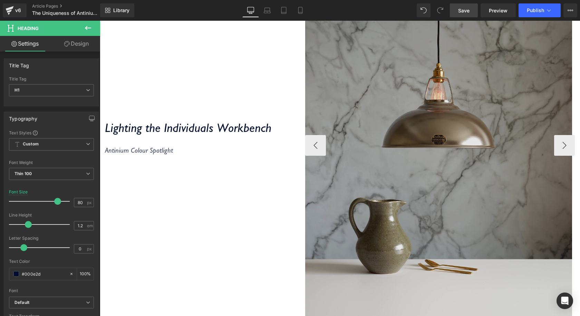
click at [545, 109] on img at bounding box center [438, 145] width 267 height 357
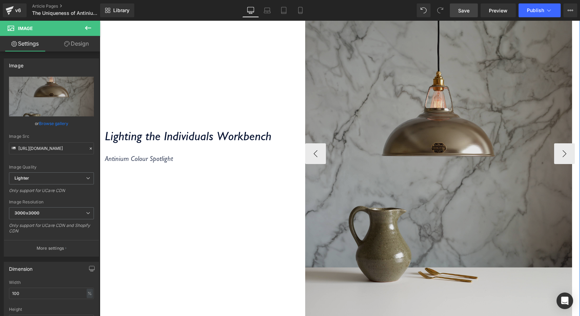
scroll to position [276, 0]
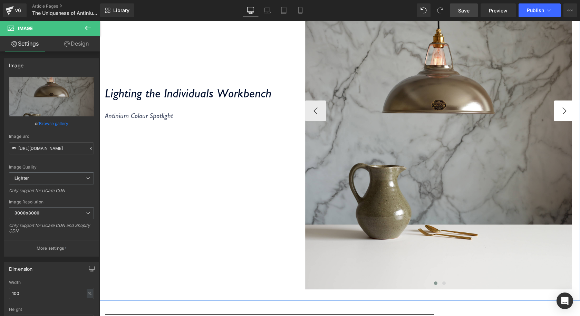
click at [564, 117] on button "›" at bounding box center [564, 111] width 21 height 21
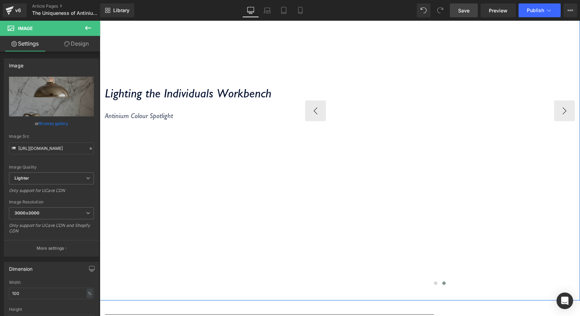
click at [394, 125] on div "Image" at bounding box center [306, 110] width 538 height 357
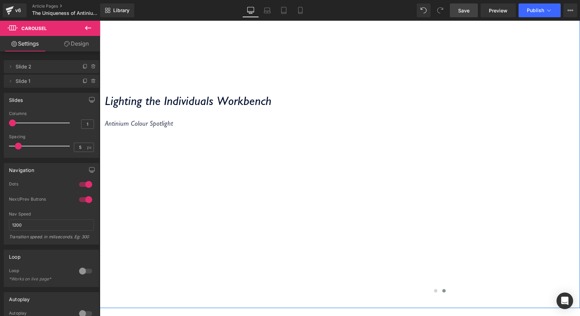
scroll to position [242, 0]
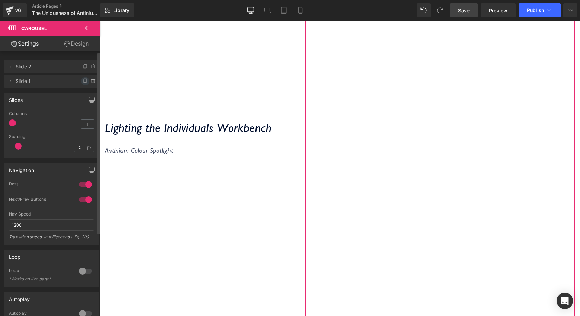
click at [81, 81] on span at bounding box center [85, 81] width 8 height 8
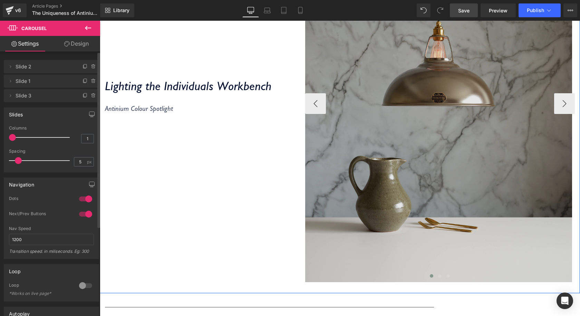
scroll to position [276, 0]
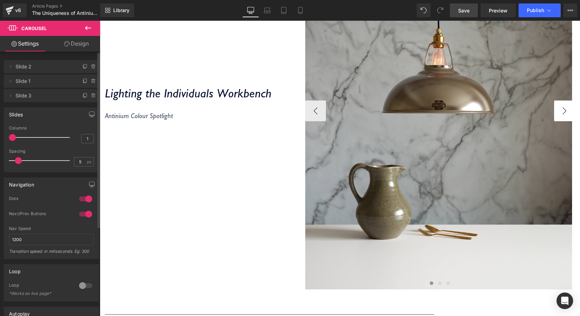
click at [561, 115] on button "›" at bounding box center [564, 111] width 21 height 21
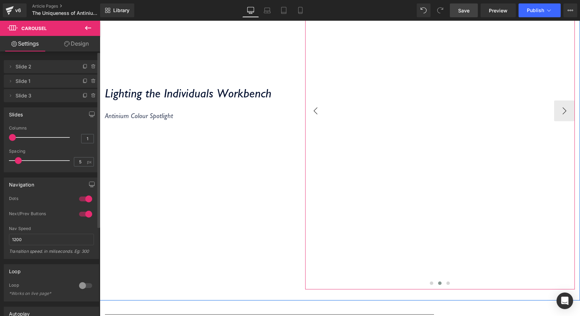
click at [310, 115] on button "‹" at bounding box center [315, 111] width 21 height 21
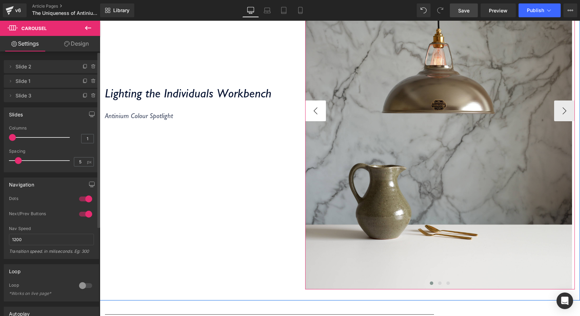
click at [315, 113] on button "‹" at bounding box center [315, 111] width 21 height 21
click at [554, 104] on button "›" at bounding box center [564, 111] width 21 height 21
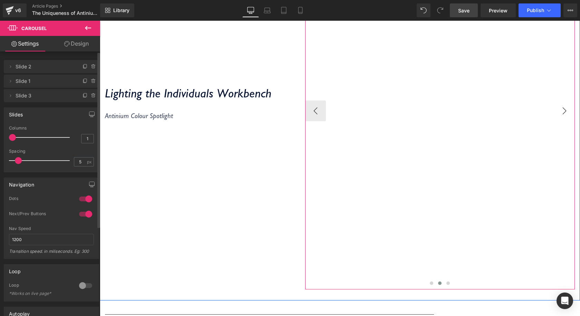
click at [558, 107] on button "›" at bounding box center [564, 111] width 21 height 21
click at [314, 109] on button "‹" at bounding box center [315, 111] width 21 height 21
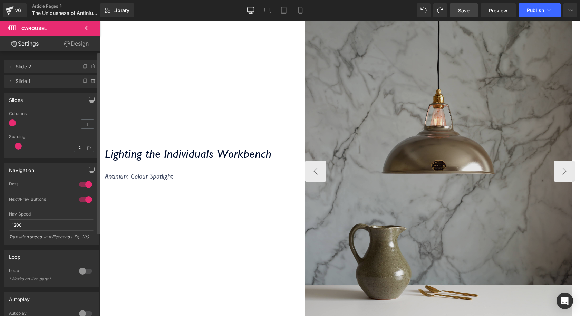
scroll to position [216, 0]
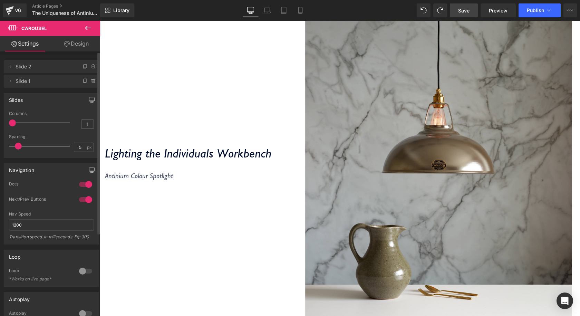
click at [466, 6] on link "Save" at bounding box center [464, 10] width 28 height 14
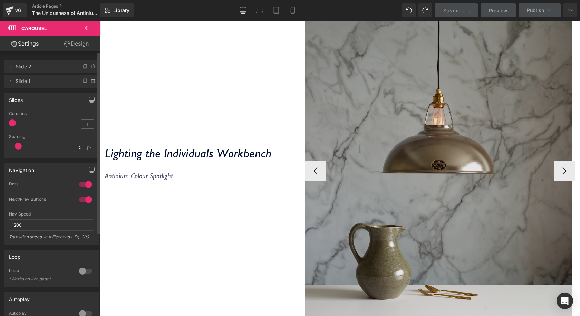
click at [423, 146] on img at bounding box center [438, 170] width 267 height 357
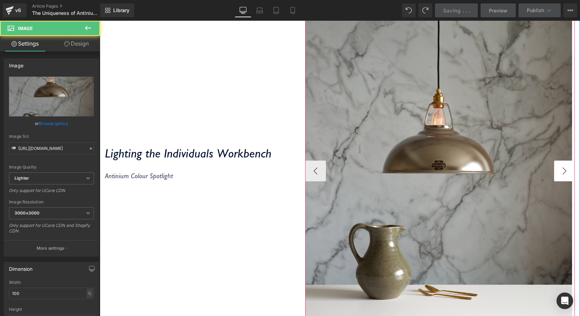
click at [560, 163] on button "›" at bounding box center [564, 171] width 21 height 21
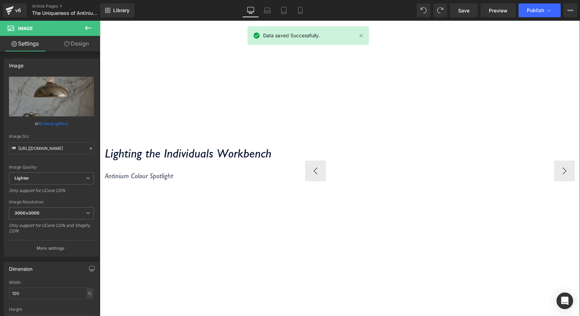
click at [444, 117] on div "Image" at bounding box center [306, 170] width 538 height 357
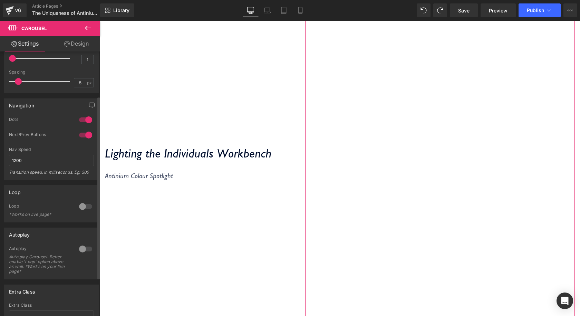
scroll to position [0, 0]
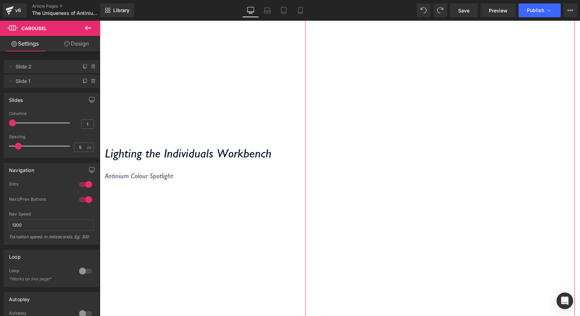
click at [79, 44] on link "Design" at bounding box center [76, 44] width 50 height 16
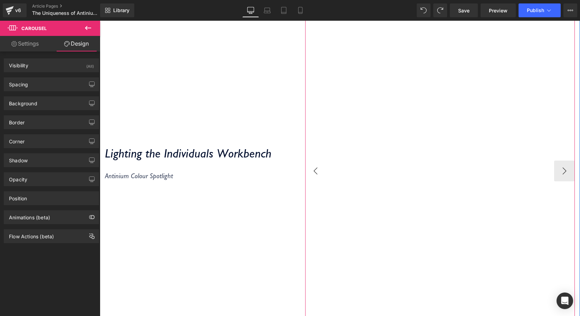
click at [311, 175] on button "‹" at bounding box center [315, 171] width 21 height 21
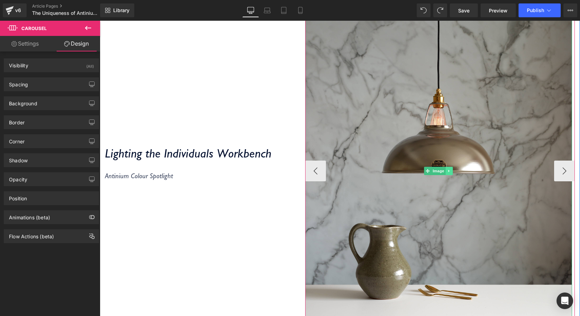
click at [449, 171] on icon at bounding box center [449, 171] width 1 height 2
click at [445, 171] on icon at bounding box center [446, 171] width 4 height 4
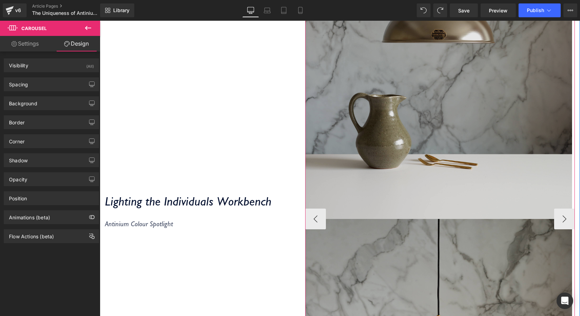
scroll to position [310, 0]
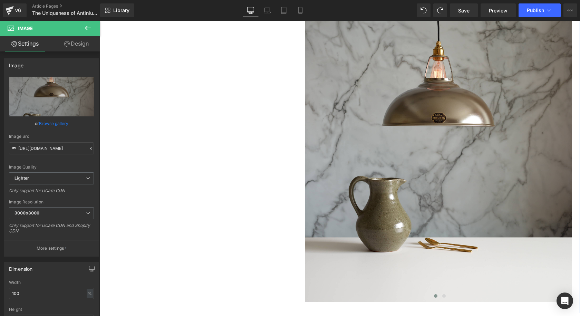
scroll to position [621, 0]
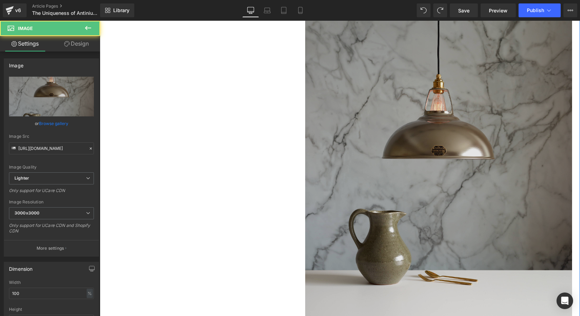
click at [439, 203] on img at bounding box center [438, 156] width 267 height 357
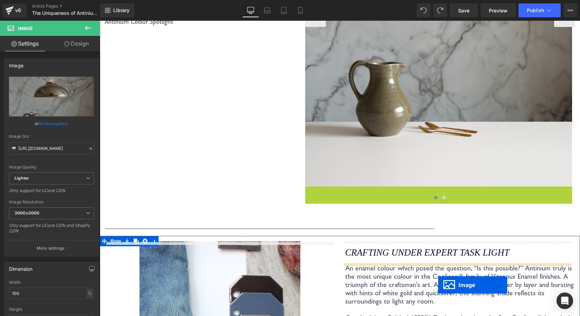
scroll to position [386, 0]
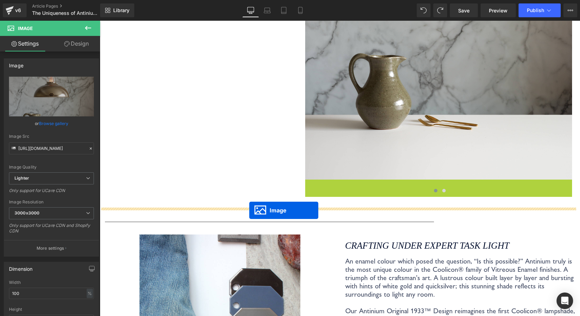
drag, startPoint x: 427, startPoint y: 159, endPoint x: 249, endPoint y: 210, distance: 184.9
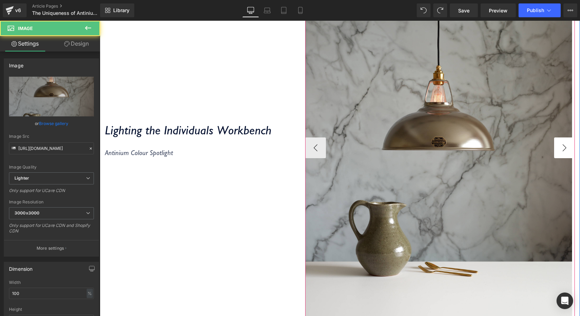
click at [554, 144] on button "›" at bounding box center [564, 147] width 21 height 21
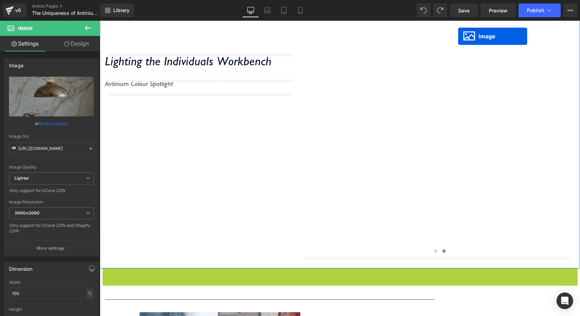
scroll to position [288, 0]
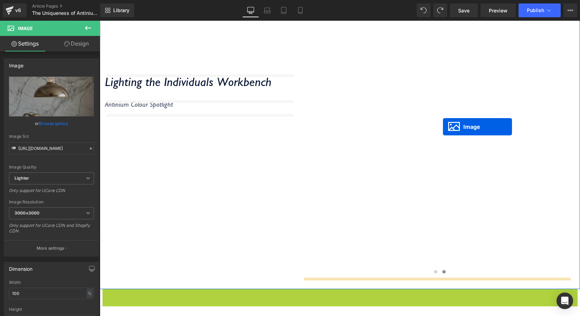
drag, startPoint x: 324, startPoint y: 207, endPoint x: 443, endPoint y: 127, distance: 143.4
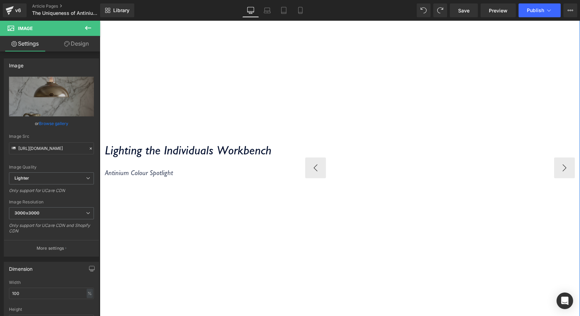
scroll to position [184, 0]
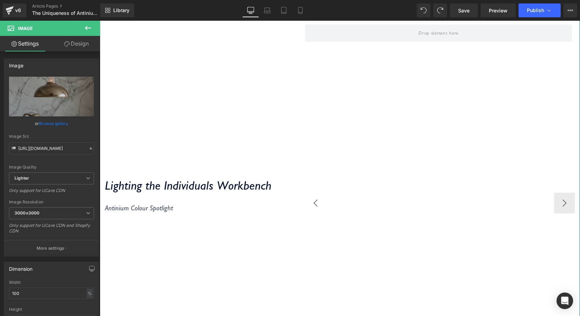
click at [316, 201] on button "‹" at bounding box center [315, 203] width 21 height 21
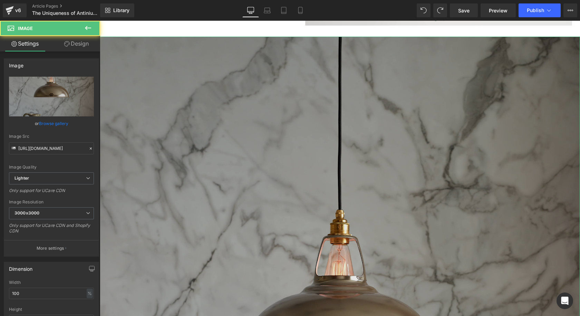
scroll to position [702, 0]
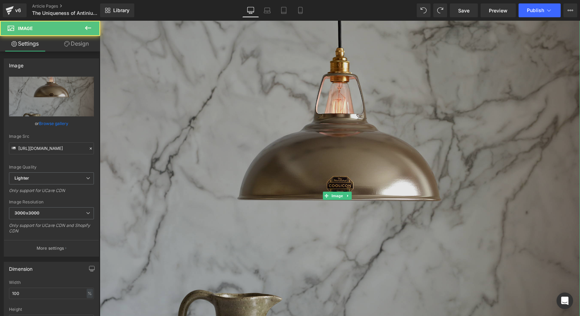
click at [348, 184] on img at bounding box center [340, 196] width 481 height 643
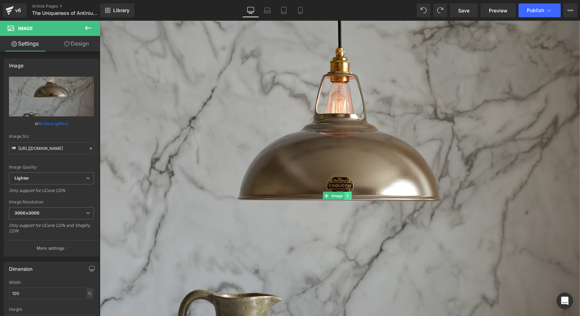
click at [348, 192] on link at bounding box center [348, 196] width 7 height 8
click at [350, 194] on icon at bounding box center [352, 196] width 4 height 4
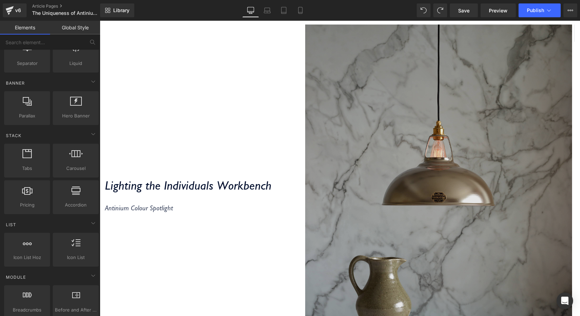
click at [416, 143] on img at bounding box center [438, 203] width 267 height 357
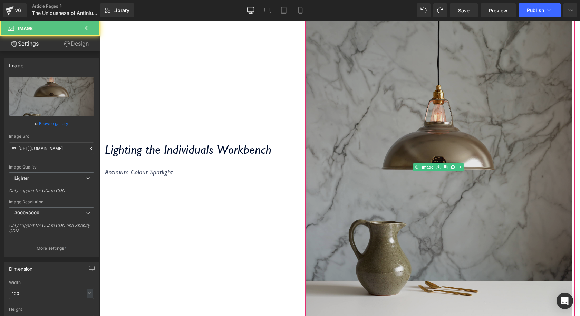
scroll to position [253, 0]
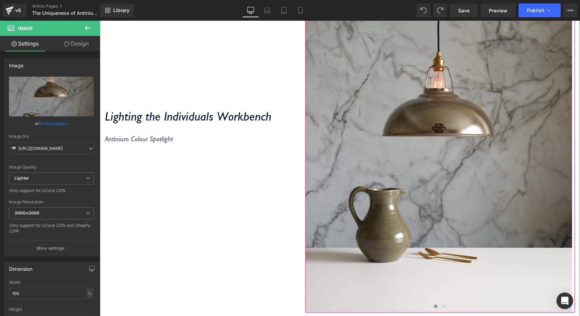
click at [575, 133] on button "›" at bounding box center [585, 134] width 21 height 21
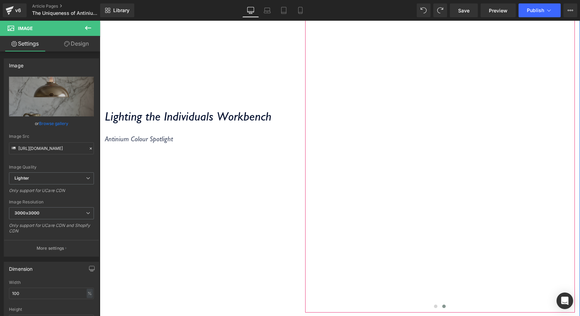
click at [450, 143] on div "Image" at bounding box center [306, 133] width 538 height 357
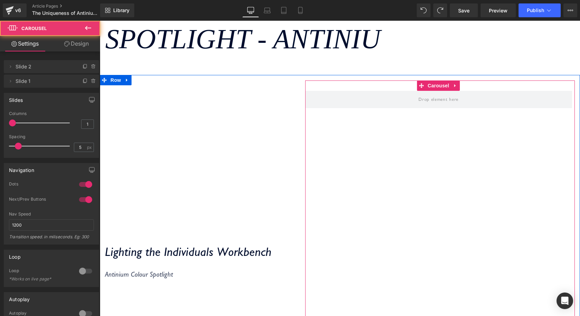
scroll to position [115, 0]
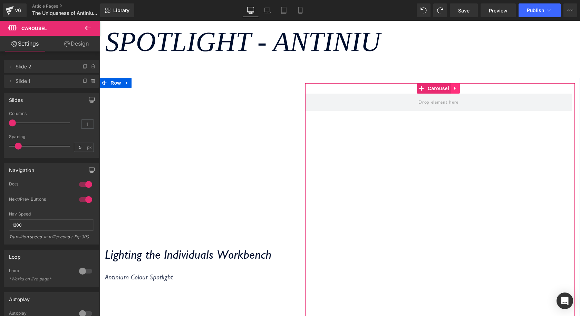
click at [455, 92] on link at bounding box center [455, 88] width 9 height 10
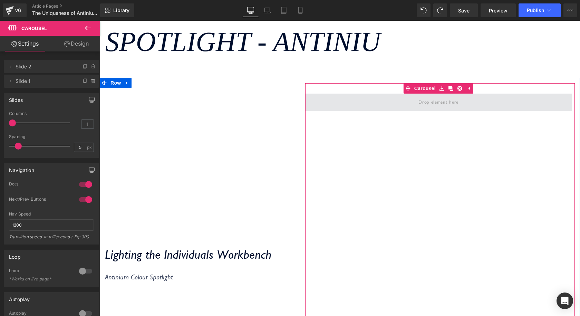
click at [437, 108] on span at bounding box center [438, 102] width 267 height 17
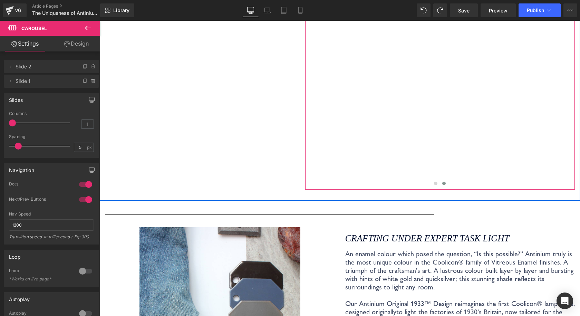
scroll to position [426, 0]
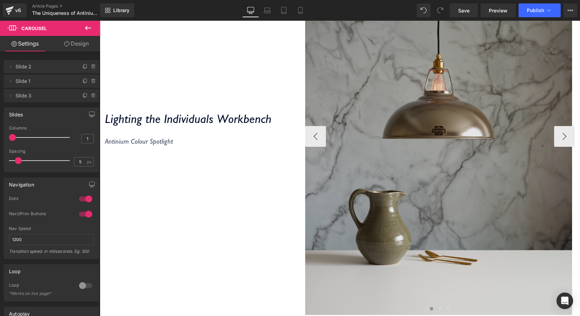
click at [437, 96] on img at bounding box center [438, 136] width 267 height 357
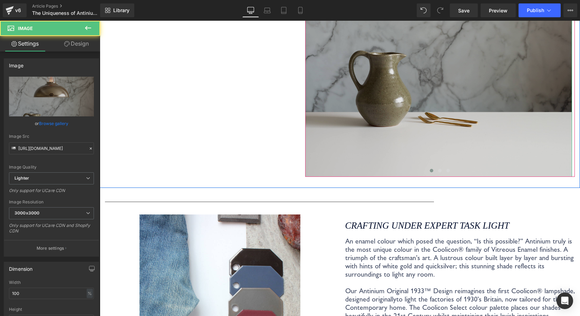
scroll to position [285, 0]
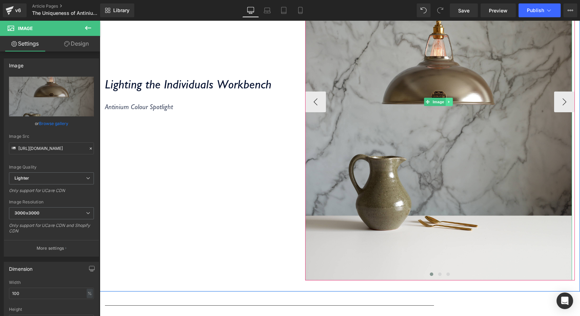
click at [450, 102] on link at bounding box center [449, 102] width 7 height 8
click at [442, 103] on link at bounding box center [445, 102] width 7 height 8
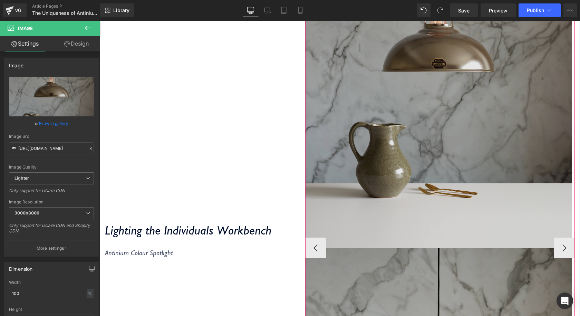
scroll to position [380, 0]
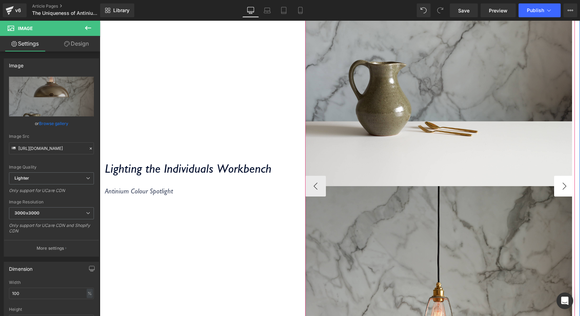
click at [554, 180] on button "›" at bounding box center [564, 186] width 21 height 21
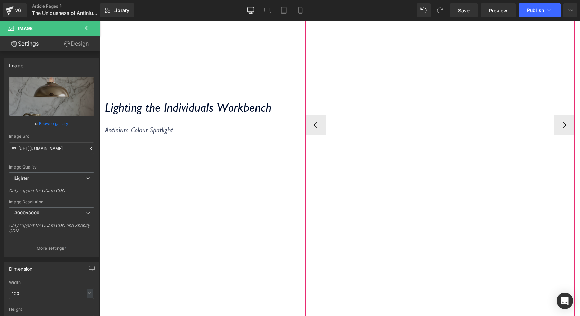
scroll to position [518, 0]
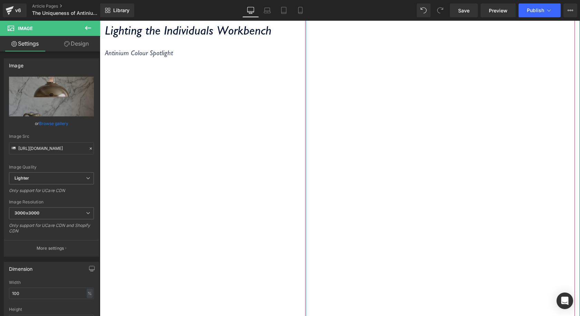
click at [300, 43] on div "Image Image ‹ › Carousel" at bounding box center [440, 42] width 280 height 725
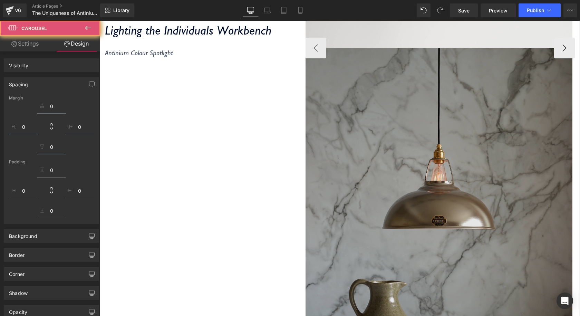
click at [310, 48] on button "‹" at bounding box center [316, 48] width 21 height 21
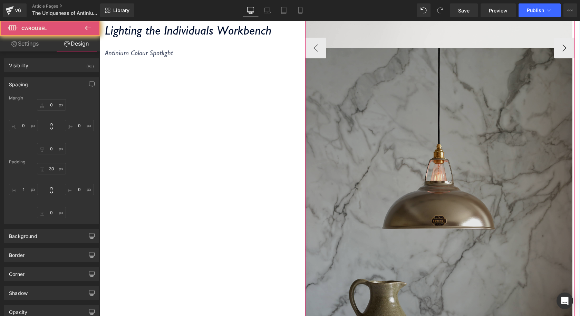
click at [388, 92] on img at bounding box center [439, 226] width 267 height 357
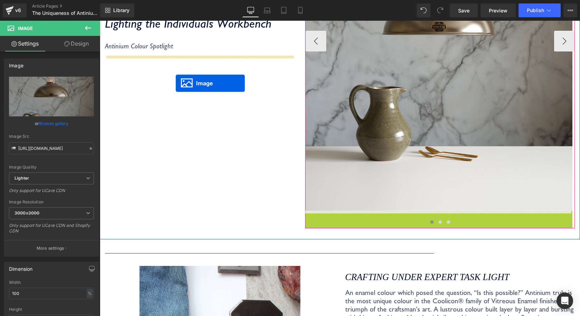
drag, startPoint x: 428, startPoint y: 227, endPoint x: 176, endPoint y: 83, distance: 290.7
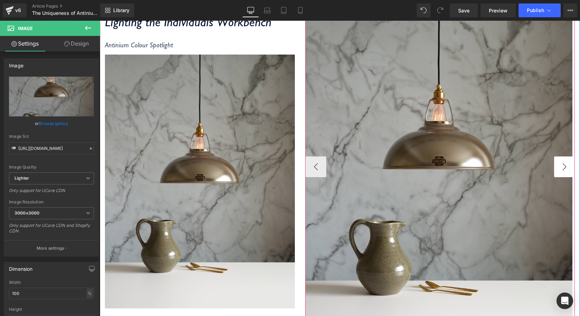
click at [554, 172] on button "›" at bounding box center [564, 166] width 21 height 21
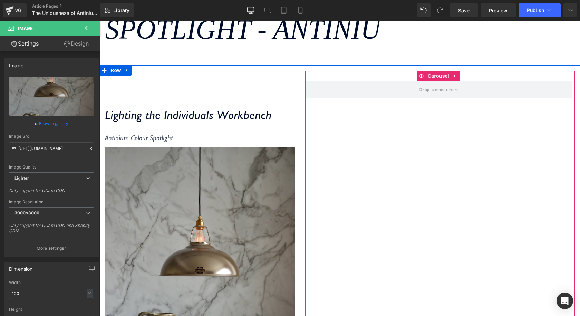
scroll to position [117, 0]
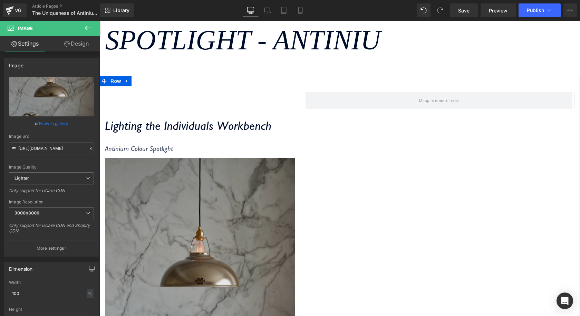
click at [201, 247] on img at bounding box center [200, 285] width 190 height 254
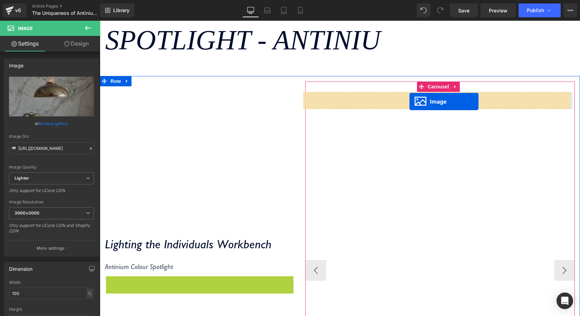
drag, startPoint x: 184, startPoint y: 282, endPoint x: 410, endPoint y: 102, distance: 288.5
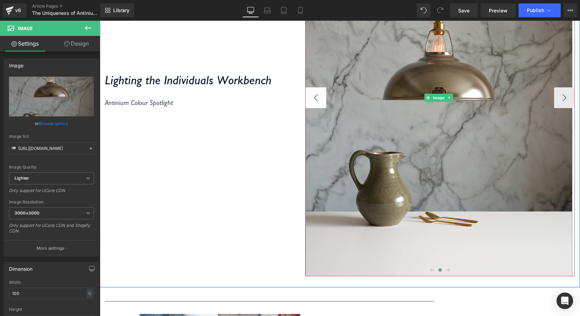
click at [316, 103] on button "‹" at bounding box center [316, 97] width 21 height 21
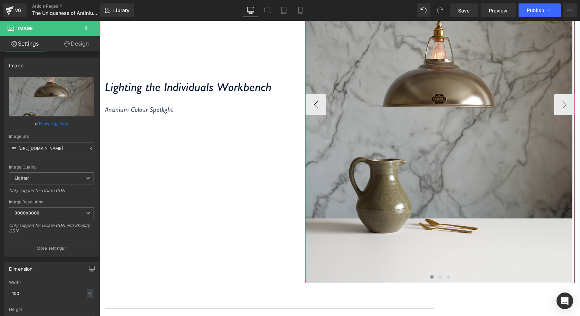
scroll to position [186, 0]
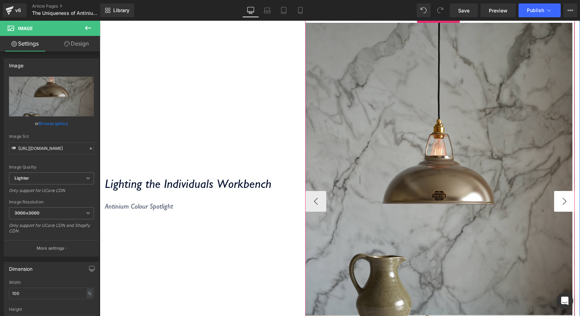
click at [562, 198] on button "›" at bounding box center [564, 201] width 21 height 21
click at [316, 204] on button "‹" at bounding box center [316, 201] width 21 height 21
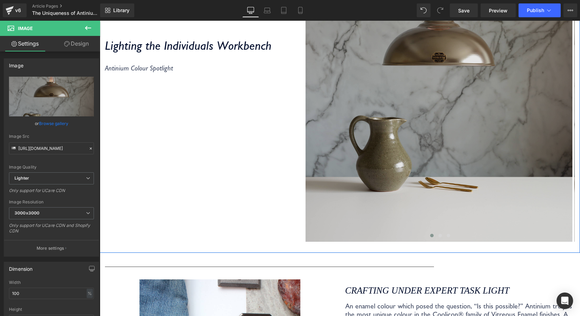
scroll to position [220, 0]
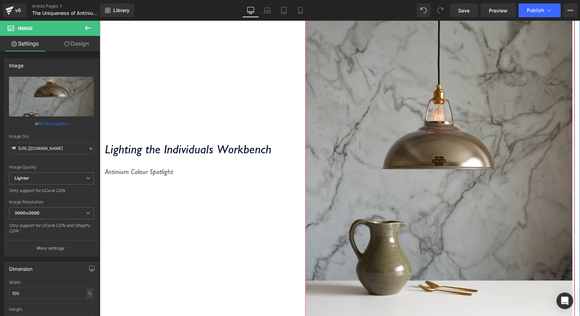
click at [575, 163] on button "›" at bounding box center [585, 166] width 21 height 21
click at [324, 168] on div "Image Image ‹ ›" at bounding box center [440, 166] width 269 height 357
click at [306, 164] on button "‹" at bounding box center [295, 166] width 21 height 21
click at [449, 164] on link at bounding box center [449, 167] width 7 height 8
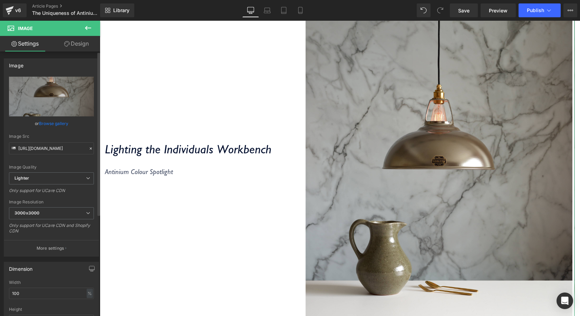
click at [60, 124] on link "Browse gallery" at bounding box center [53, 123] width 29 height 12
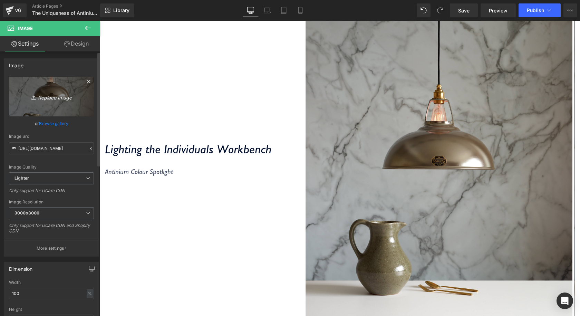
click at [59, 96] on icon "Replace Image" at bounding box center [51, 96] width 55 height 9
type input "C:\fakepath\CL01-ANT-Antinium-STYLED-Coolicon-Lighting-Ltd.jpg"
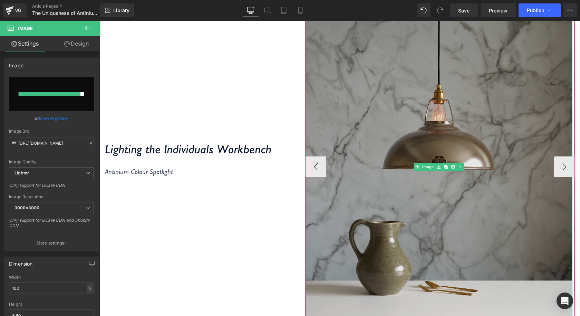
type input "https://ucarecdn.com/087df936-47cf-4ebb-981f-75e3baf32d81/-/format/auto/-/previ…"
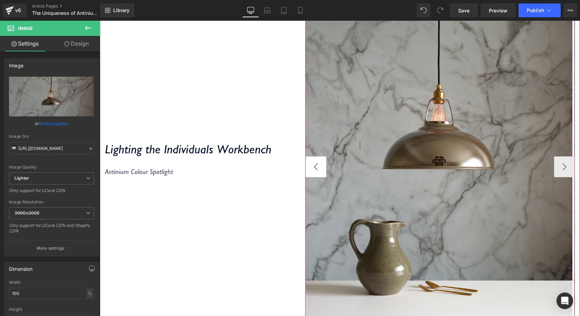
click at [313, 161] on button "‹" at bounding box center [316, 166] width 21 height 21
click at [556, 169] on button "›" at bounding box center [564, 166] width 21 height 21
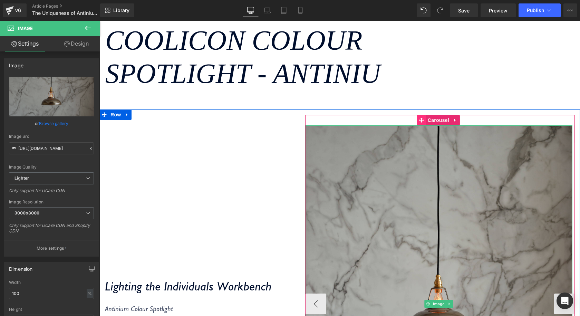
scroll to position [82, 0]
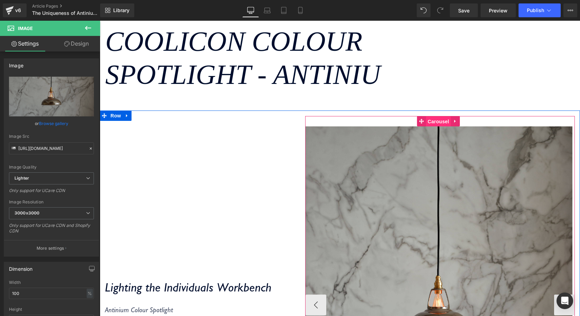
click at [426, 122] on span "Carousel" at bounding box center [438, 121] width 25 height 10
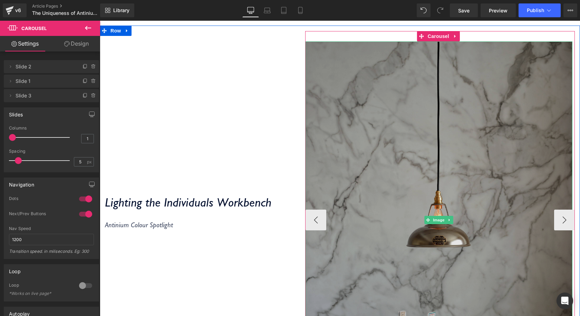
scroll to position [255, 0]
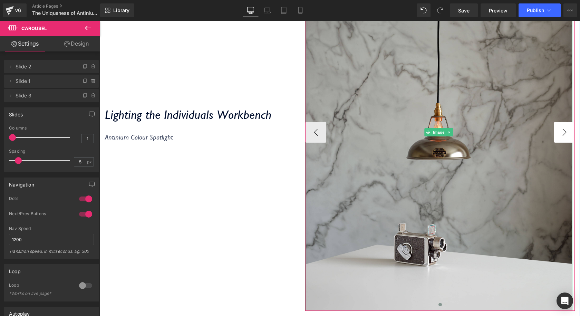
click at [554, 140] on button "›" at bounding box center [564, 132] width 21 height 21
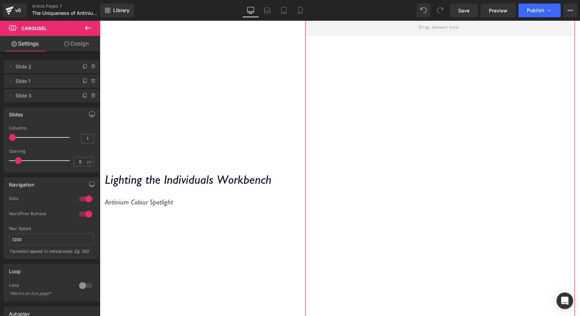
scroll to position [186, 0]
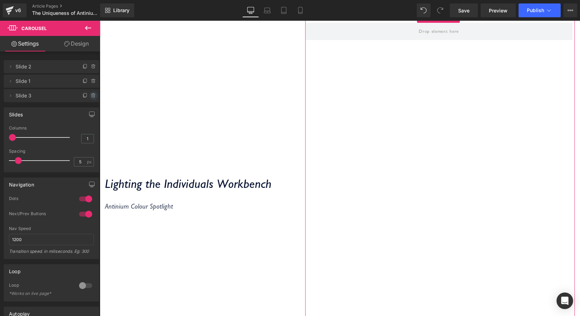
click at [91, 95] on icon at bounding box center [94, 96] width 6 height 6
click at [87, 97] on button "Delete" at bounding box center [86, 96] width 22 height 9
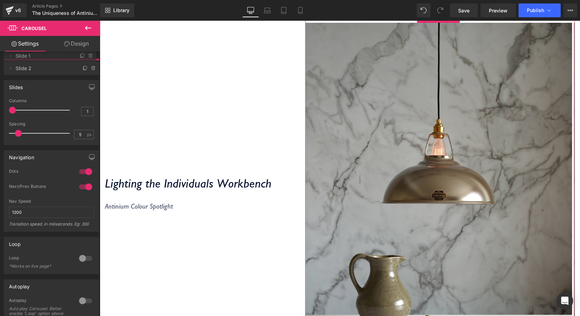
drag, startPoint x: 49, startPoint y: 83, endPoint x: 48, endPoint y: 60, distance: 23.5
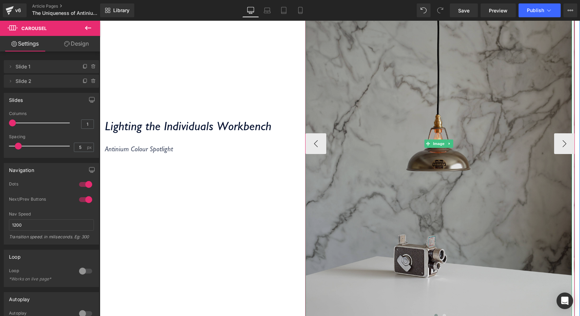
scroll to position [151, 0]
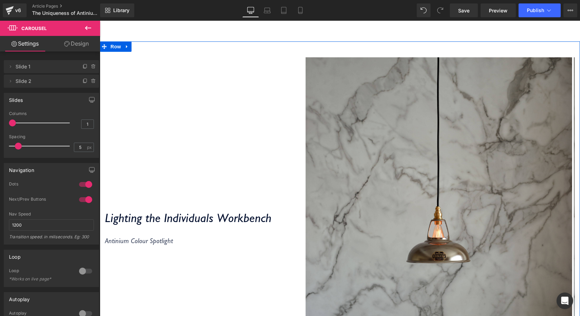
click at [253, 98] on div "Lighting the Individuals Workbench Heading Antinium Colour Spotlight Text Block" at bounding box center [200, 230] width 200 height 367
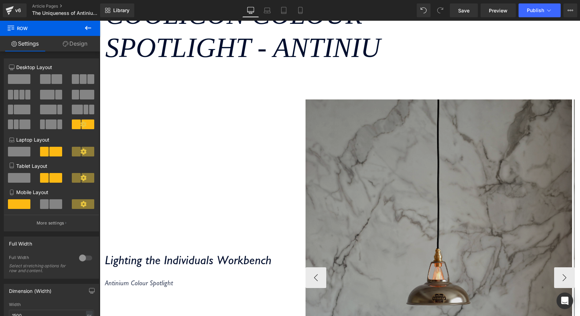
scroll to position [207, 0]
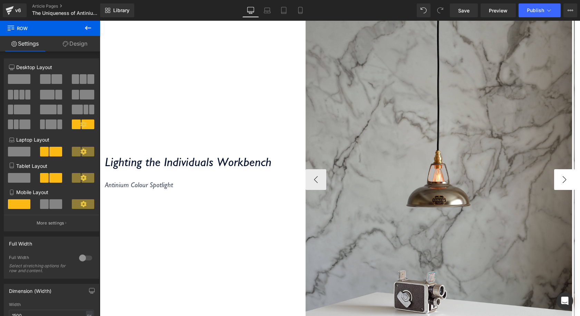
click at [562, 177] on button "›" at bounding box center [564, 179] width 21 height 21
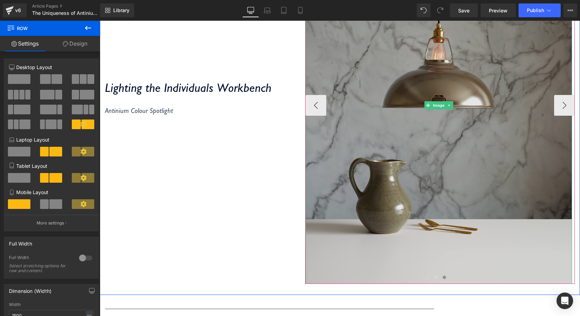
scroll to position [242, 0]
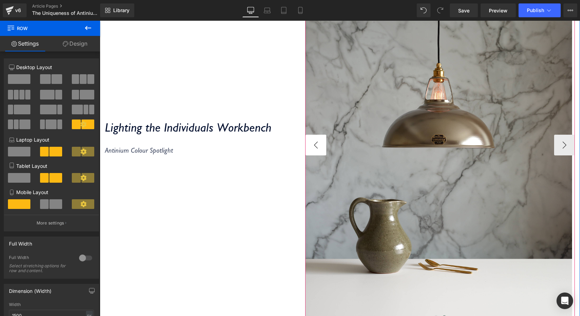
click at [322, 144] on button "‹" at bounding box center [316, 145] width 21 height 21
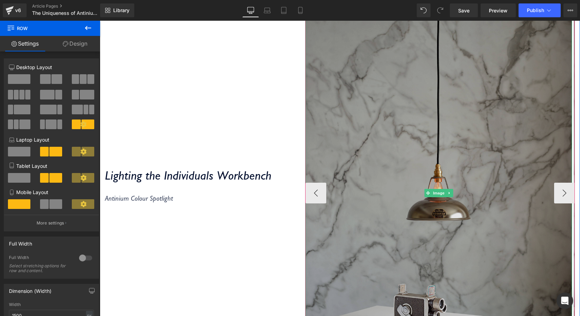
scroll to position [207, 0]
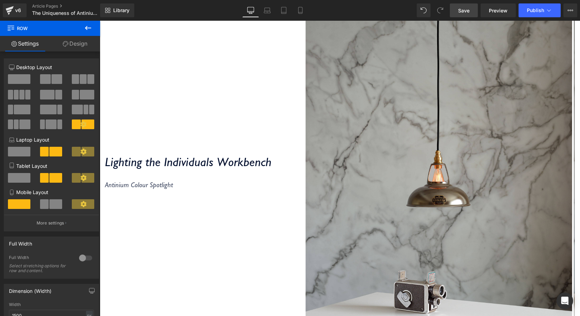
click at [469, 13] on span "Save" at bounding box center [463, 10] width 11 height 7
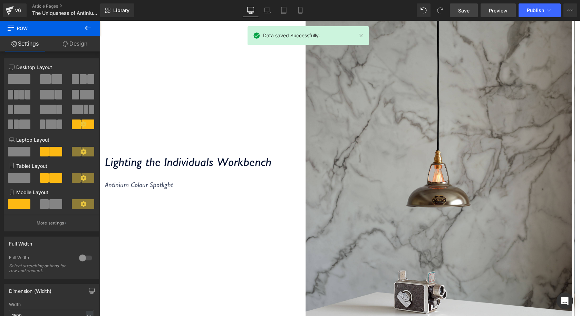
click at [499, 9] on span "Preview" at bounding box center [498, 10] width 19 height 7
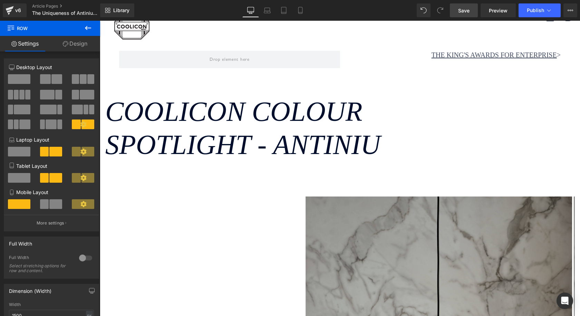
scroll to position [0, 0]
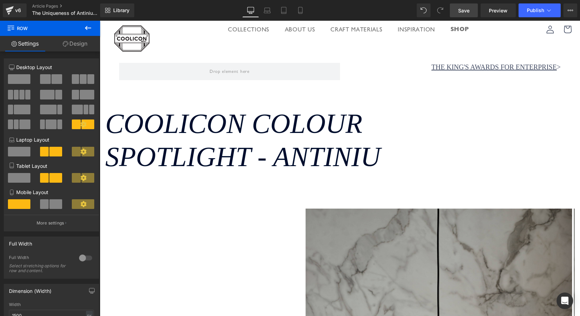
click at [376, 160] on icon "Coolicon Colour Spotlight - Antiniu" at bounding box center [242, 140] width 275 height 64
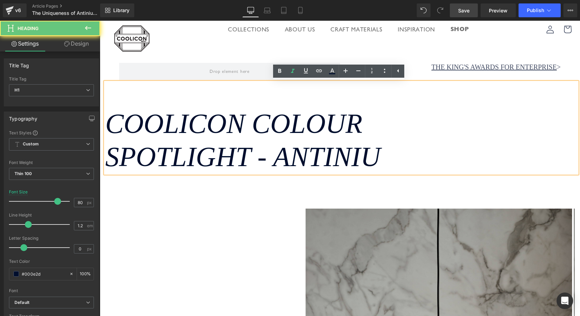
click at [381, 156] on icon "Coolicon Colour Spotlight - Antiniu" at bounding box center [242, 140] width 275 height 64
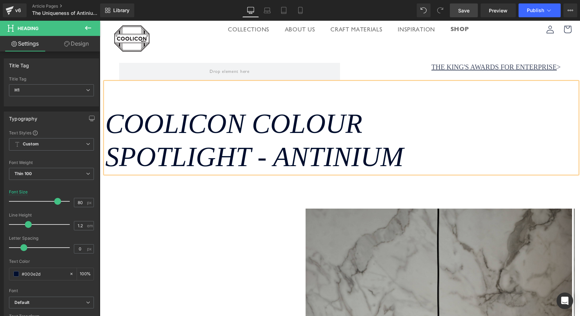
click at [462, 8] on span "Save" at bounding box center [463, 10] width 11 height 7
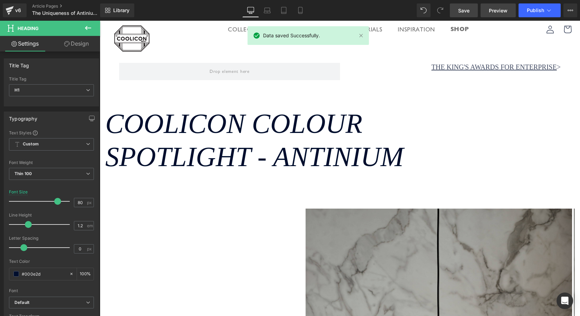
click at [502, 7] on span "Preview" at bounding box center [498, 10] width 19 height 7
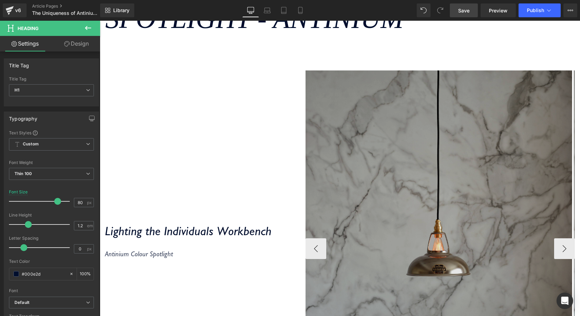
click at [396, 118] on img at bounding box center [439, 248] width 267 height 357
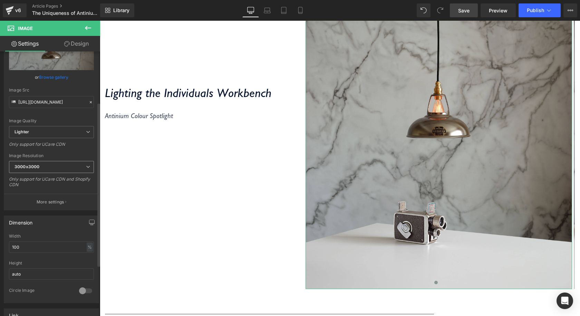
scroll to position [104, 0]
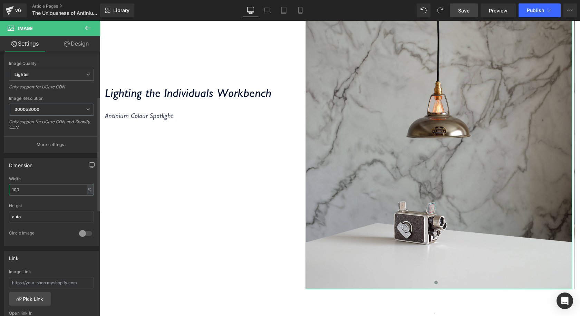
drag, startPoint x: 41, startPoint y: 188, endPoint x: 8, endPoint y: 186, distance: 33.3
click at [8, 186] on div "100% Width 100 % % px auto Height auto 0 Circle Image" at bounding box center [51, 211] width 95 height 69
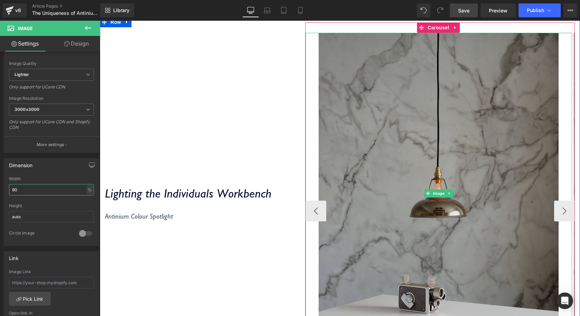
scroll to position [173, 0]
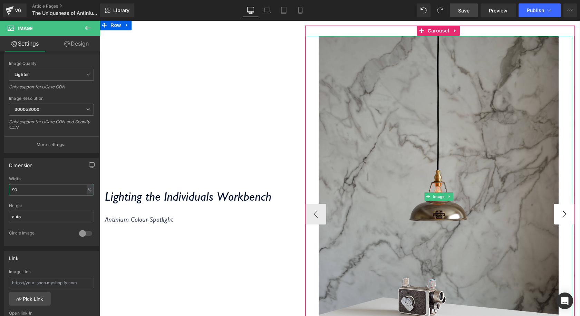
type input "90"
click at [558, 210] on button "›" at bounding box center [564, 214] width 21 height 21
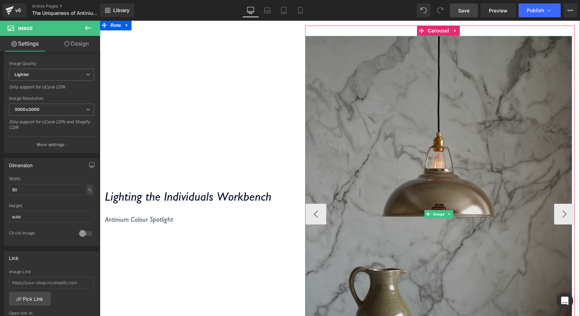
click at [482, 193] on img at bounding box center [439, 214] width 267 height 357
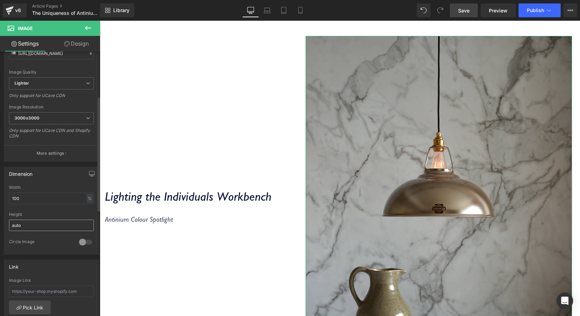
scroll to position [104, 0]
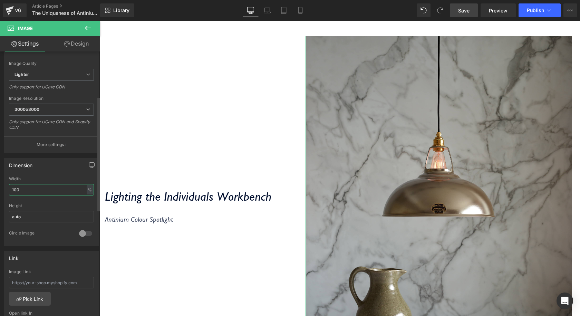
drag, startPoint x: 27, startPoint y: 192, endPoint x: 0, endPoint y: 190, distance: 27.3
click at [0, 190] on div "Dimension 100% Width 100 % % px auto Height auto 0 Circle Image" at bounding box center [51, 199] width 103 height 93
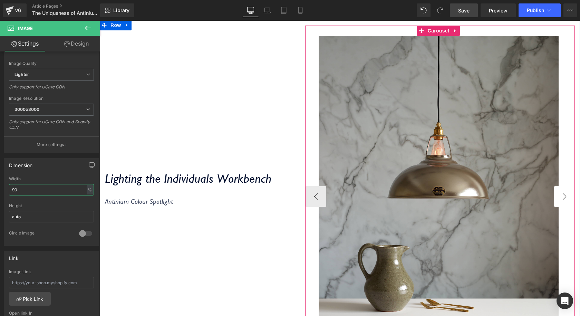
type input "90"
click at [564, 191] on button "›" at bounding box center [564, 196] width 21 height 21
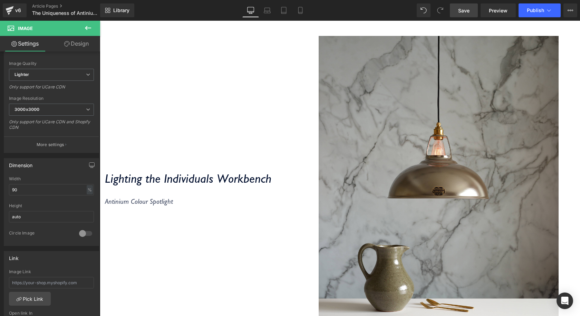
click at [473, 10] on link "Save" at bounding box center [464, 10] width 28 height 14
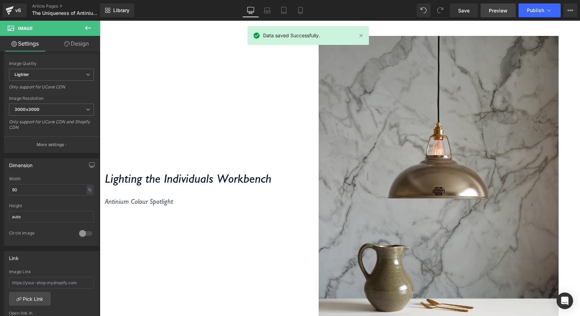
click at [495, 9] on span "Preview" at bounding box center [498, 10] width 19 height 7
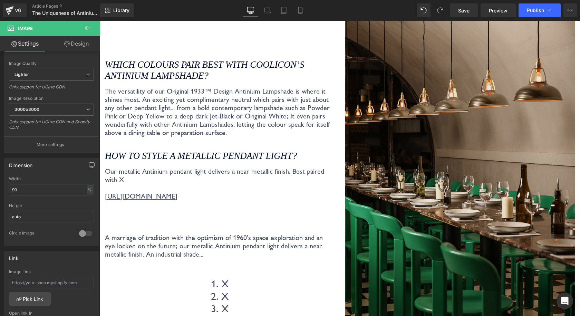
click at [391, 110] on img at bounding box center [460, 184] width 230 height 345
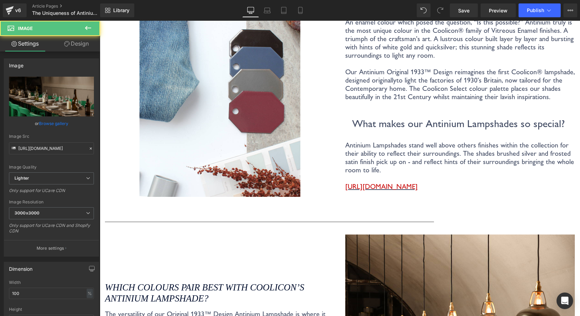
scroll to position [518, 0]
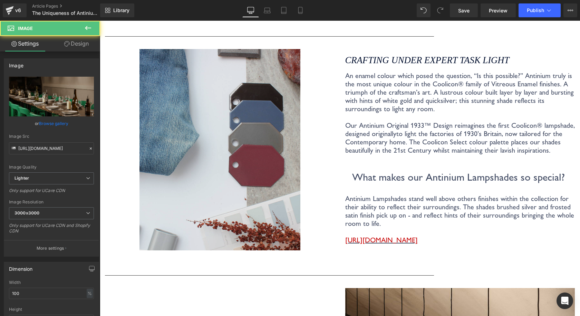
click at [270, 123] on img at bounding box center [220, 149] width 161 height 201
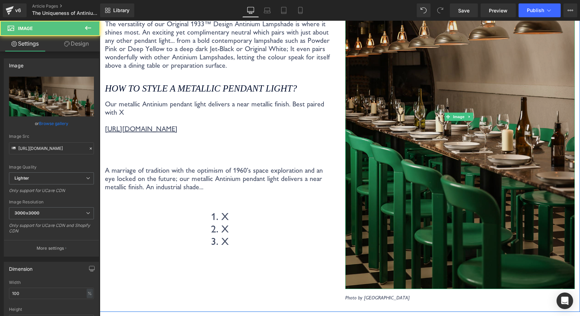
scroll to position [864, 0]
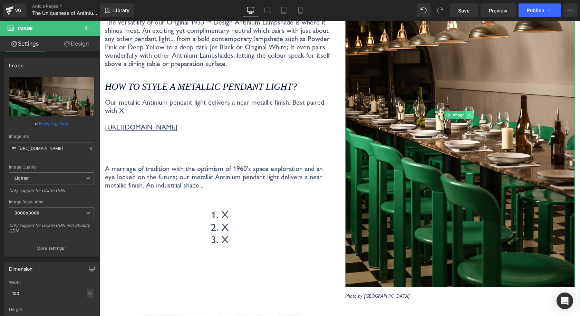
click at [468, 113] on icon at bounding box center [470, 115] width 4 height 4
click at [463, 116] on link at bounding box center [466, 115] width 7 height 8
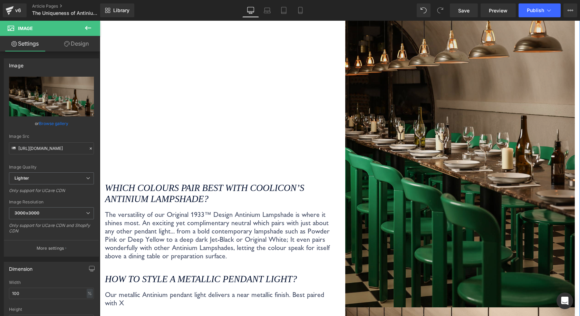
scroll to position [764, 0]
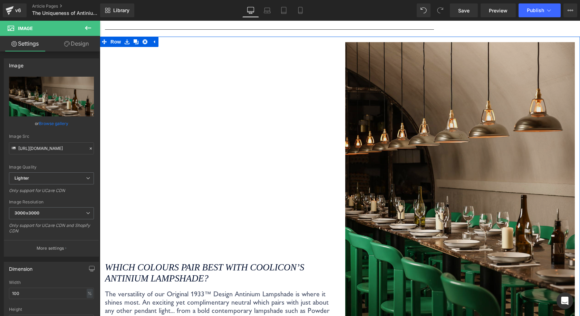
click at [418, 169] on img at bounding box center [460, 214] width 230 height 345
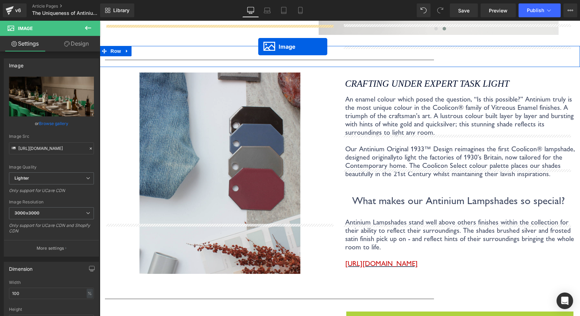
scroll to position [481, 0]
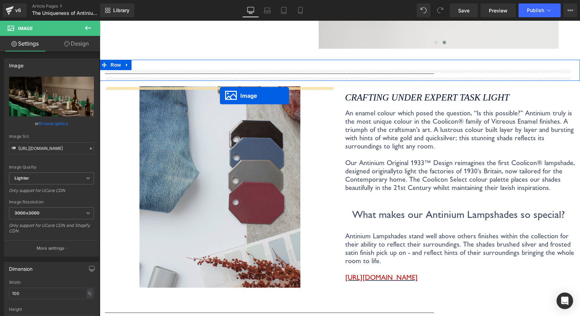
drag, startPoint x: 435, startPoint y: 210, endPoint x: 220, endPoint y: 96, distance: 242.9
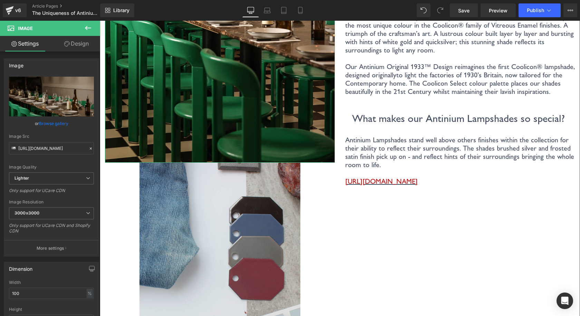
scroll to position [826, 0]
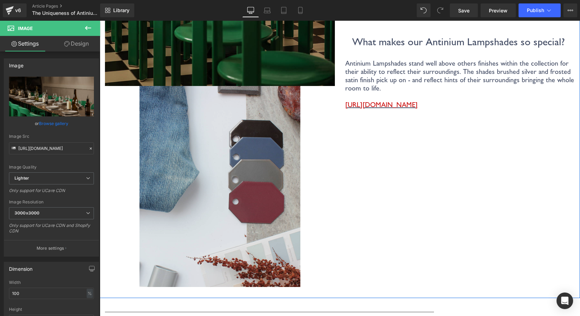
click at [235, 149] on img at bounding box center [220, 186] width 161 height 201
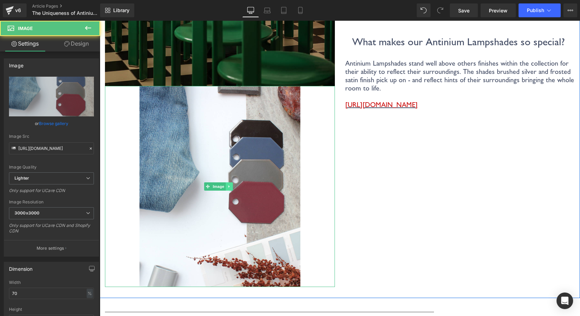
click at [231, 184] on icon at bounding box center [230, 186] width 4 height 4
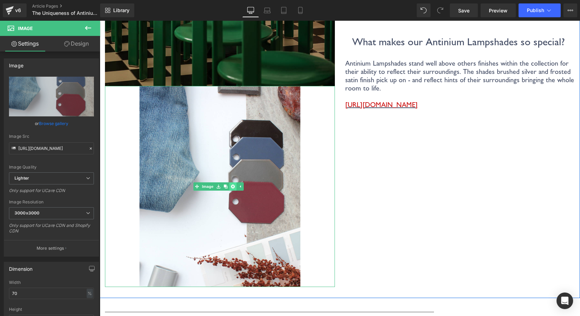
click at [234, 184] on icon at bounding box center [233, 186] width 4 height 4
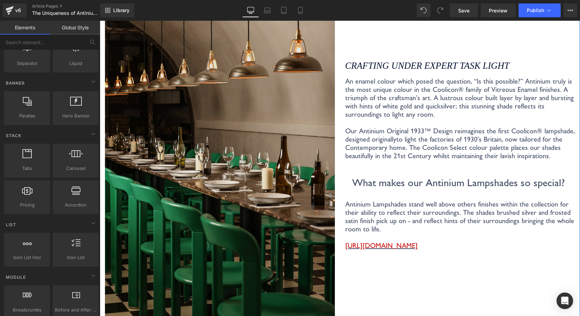
scroll to position [550, 0]
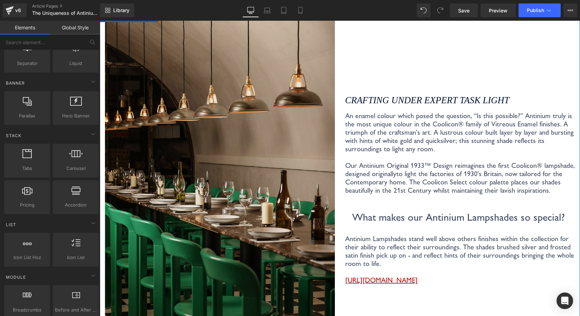
click at [294, 144] on img at bounding box center [220, 189] width 230 height 345
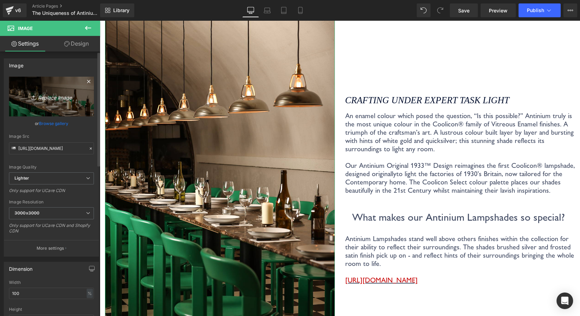
click at [57, 98] on icon "Replace Image" at bounding box center [51, 96] width 55 height 9
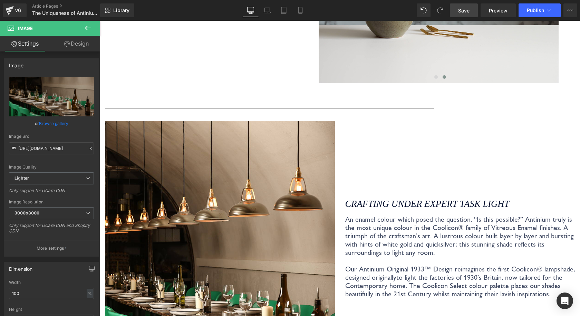
click at [459, 14] on link "Save" at bounding box center [464, 10] width 28 height 14
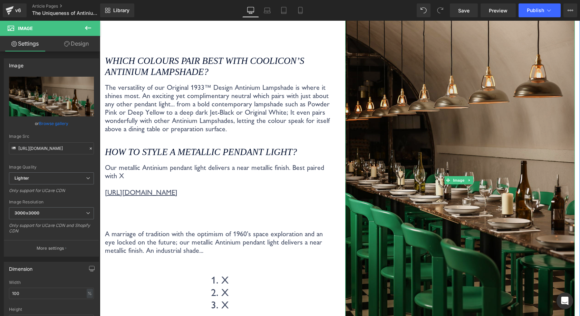
scroll to position [1036, 0]
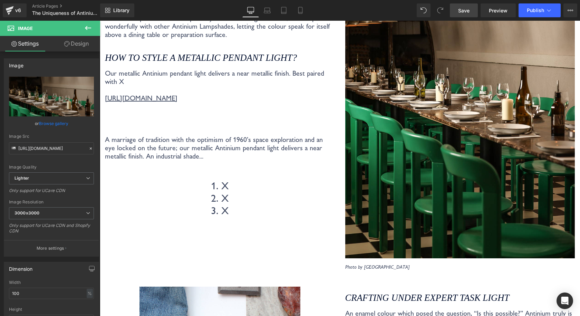
click at [455, 7] on link "Save" at bounding box center [464, 10] width 28 height 14
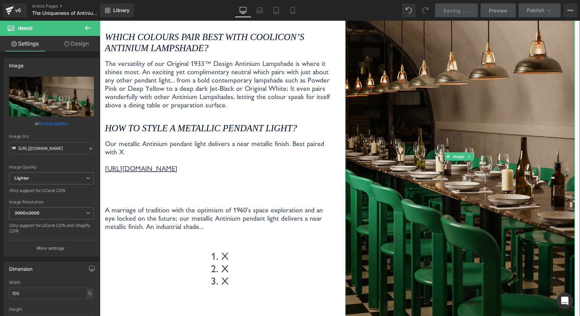
scroll to position [898, 0]
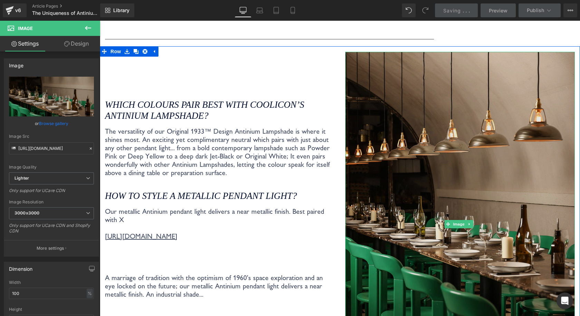
click at [420, 104] on img at bounding box center [460, 224] width 230 height 345
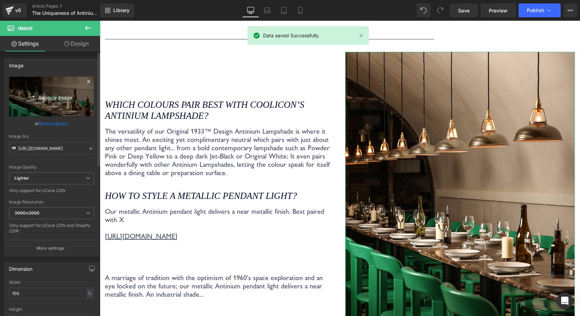
click at [41, 95] on icon "Replace Image" at bounding box center [51, 96] width 55 height 9
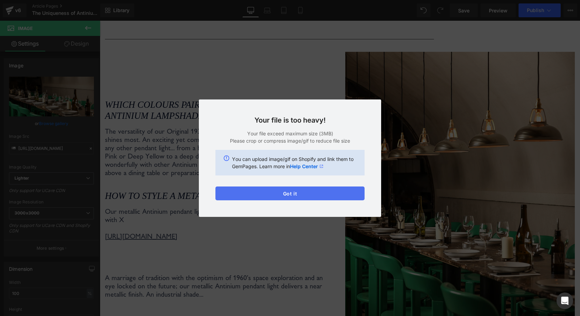
click at [329, 191] on button "Got it" at bounding box center [290, 194] width 149 height 14
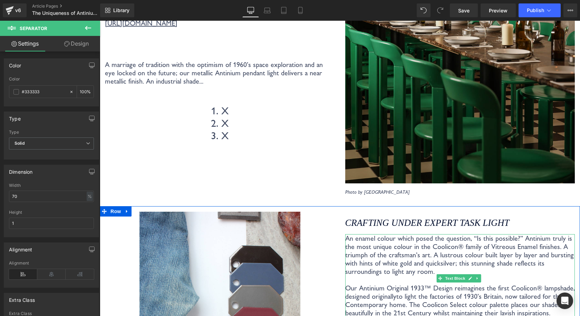
scroll to position [1216, 0]
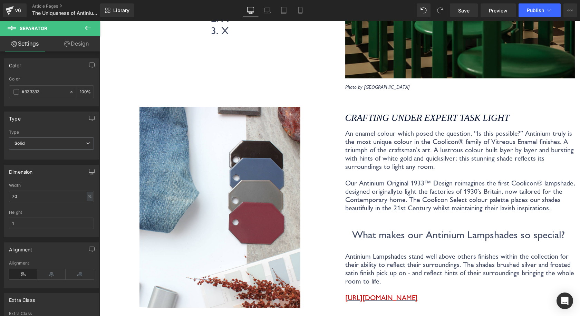
click at [463, 18] on div "Library Desktop Desktop Laptop Tablet Mobile Save Preview Publish Scheduled Vie…" at bounding box center [340, 10] width 480 height 21
drag, startPoint x: 464, startPoint y: 16, endPoint x: 304, endPoint y: 70, distance: 169.0
click at [464, 16] on link "Save" at bounding box center [464, 10] width 28 height 14
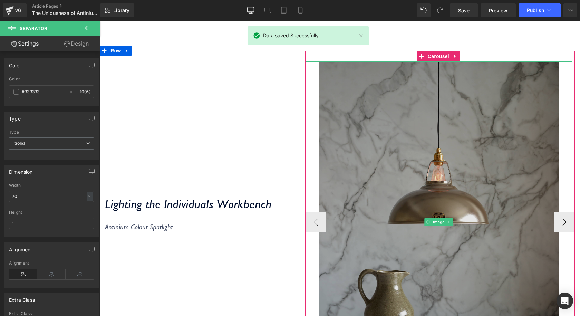
scroll to position [145, 0]
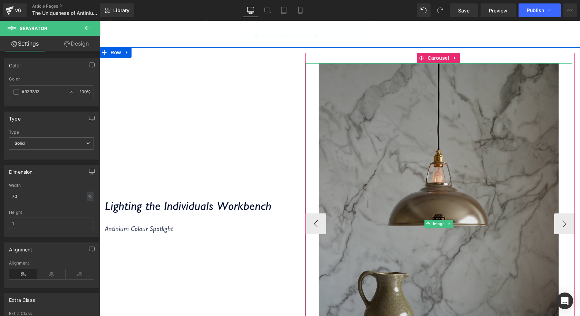
click at [507, 202] on img at bounding box center [439, 223] width 240 height 321
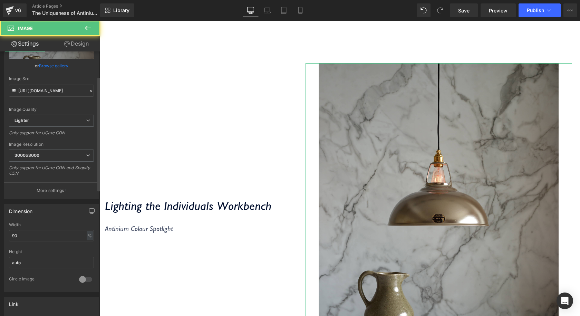
scroll to position [138, 0]
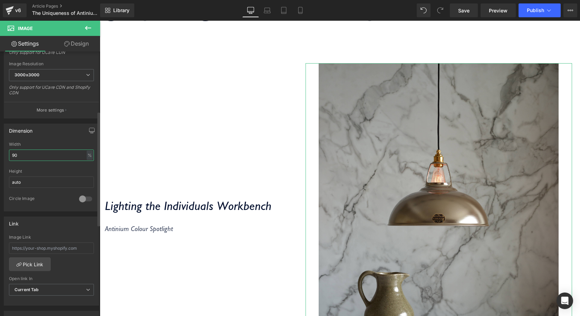
drag, startPoint x: 29, startPoint y: 155, endPoint x: 8, endPoint y: 155, distance: 21.8
click at [8, 155] on div "90% Width 90 % % px auto Height auto 0 Circle Image" at bounding box center [51, 176] width 95 height 69
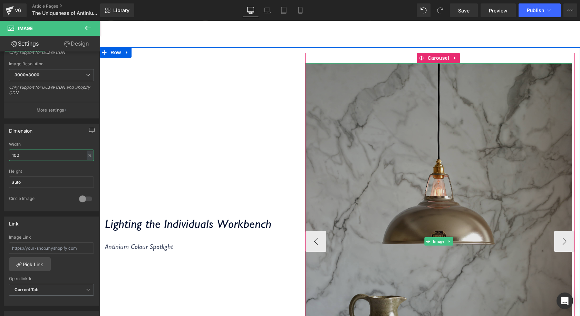
type input "100"
click at [556, 230] on img at bounding box center [439, 241] width 267 height 357
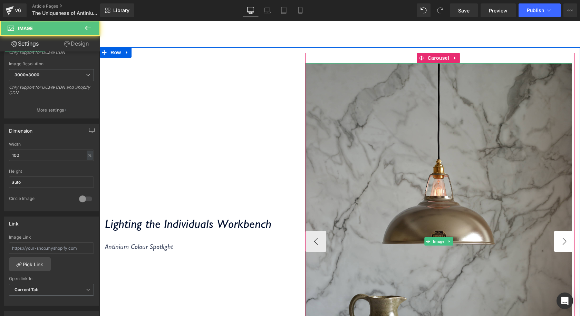
click at [554, 234] on button "›" at bounding box center [564, 241] width 21 height 21
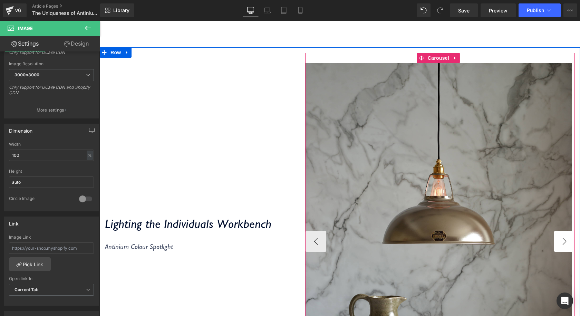
click at [556, 244] on button "›" at bounding box center [564, 241] width 21 height 21
click at [311, 239] on button "‹" at bounding box center [316, 241] width 21 height 21
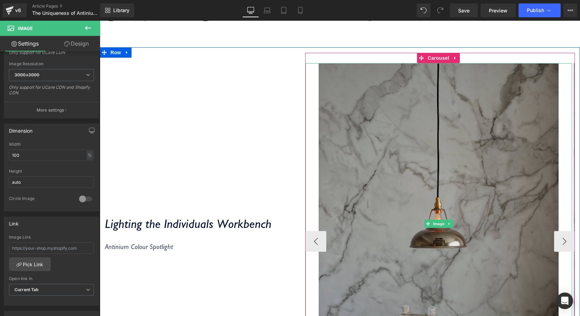
click at [380, 182] on img at bounding box center [439, 223] width 240 height 321
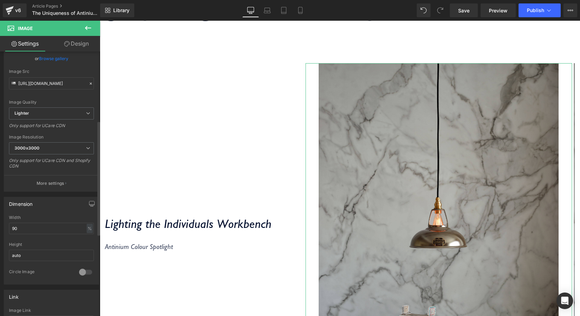
scroll to position [173, 0]
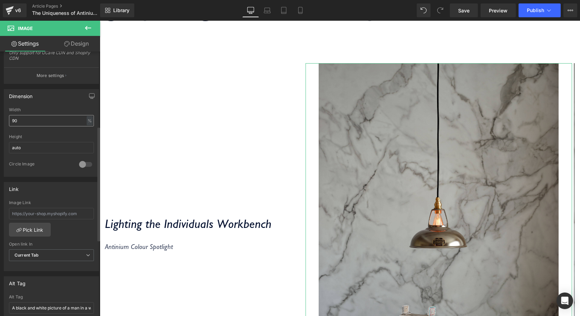
click at [22, 126] on div "Width 90 % % px" at bounding box center [51, 120] width 85 height 27
drag, startPoint x: 14, startPoint y: 119, endPoint x: 0, endPoint y: 117, distance: 13.9
click at [0, 118] on div "Dimension 90% Width 90 % % px auto Height auto 0 Circle Image" at bounding box center [51, 130] width 103 height 93
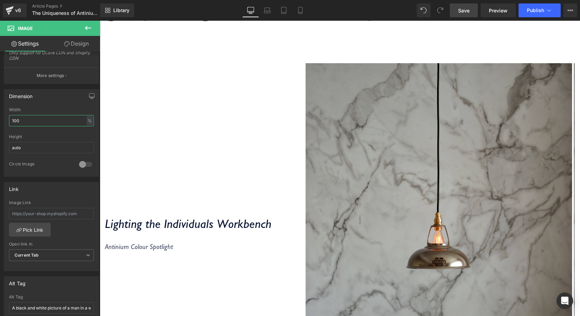
type input "100"
click at [458, 15] on link "Save" at bounding box center [464, 10] width 28 height 14
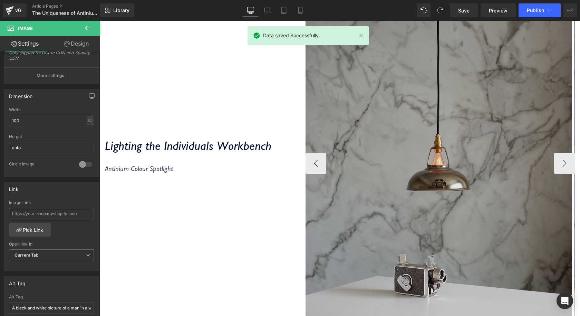
scroll to position [249, 0]
